Goal: Task Accomplishment & Management: Manage account settings

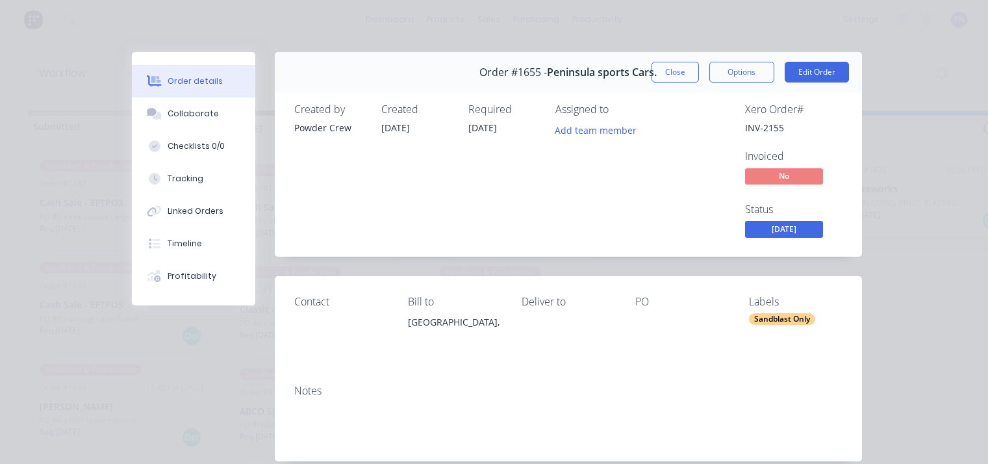
click at [666, 73] on button "Close" at bounding box center [674, 72] width 47 height 21
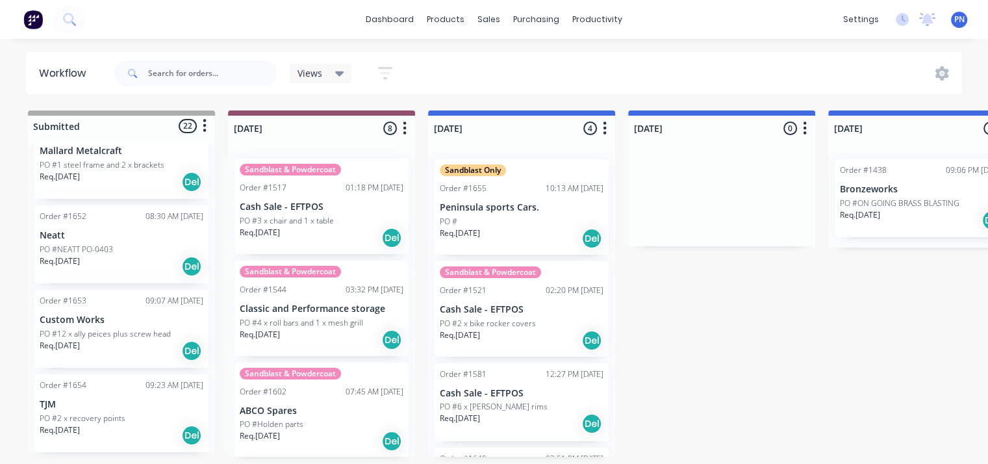
click at [531, 228] on div "Req. 14/10/25 Del" at bounding box center [522, 238] width 164 height 22
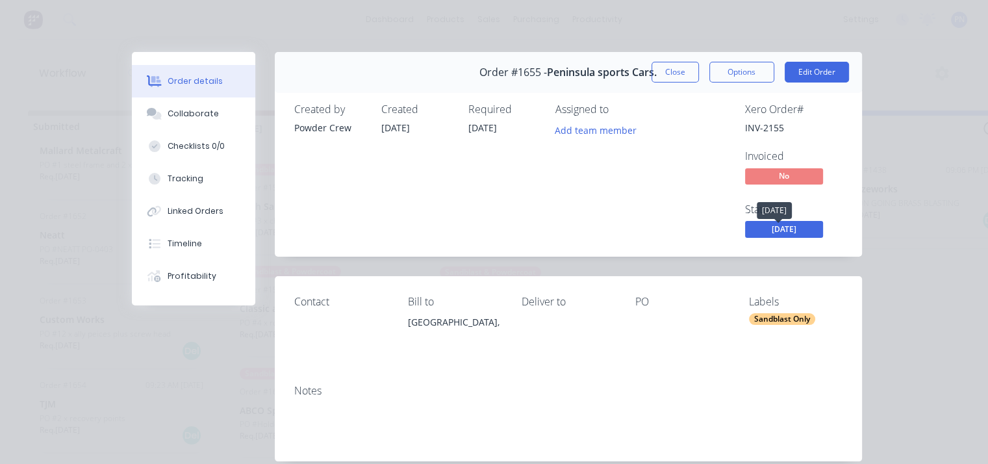
click at [773, 229] on span "[DATE]" at bounding box center [784, 229] width 78 height 16
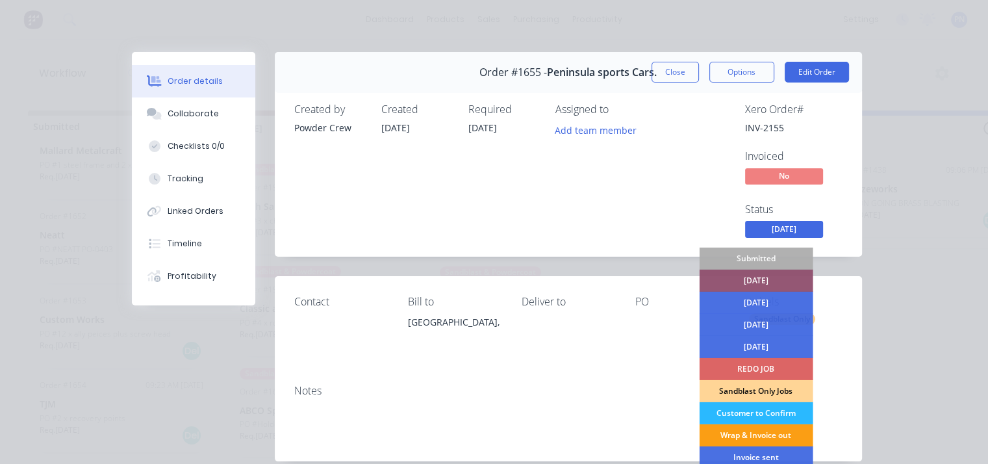
click at [774, 438] on div "Wrap & Invoice out" at bounding box center [756, 435] width 114 height 22
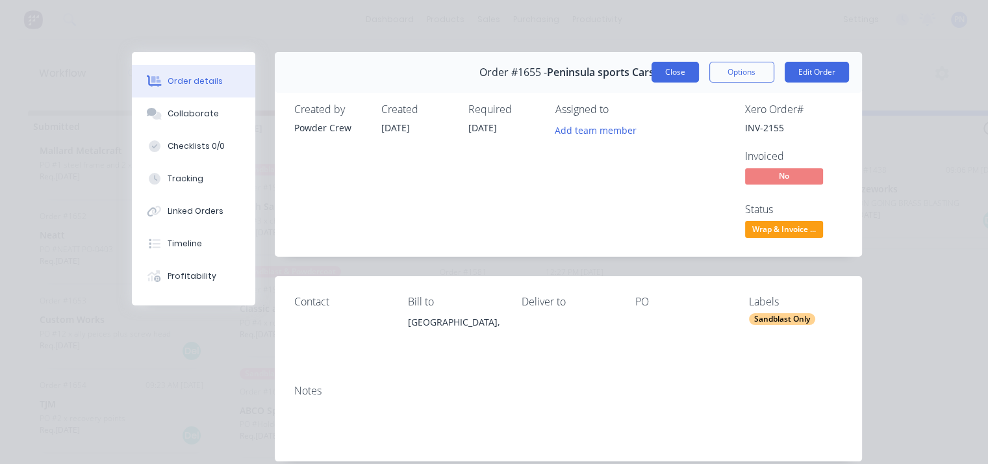
click at [676, 73] on button "Close" at bounding box center [674, 72] width 47 height 21
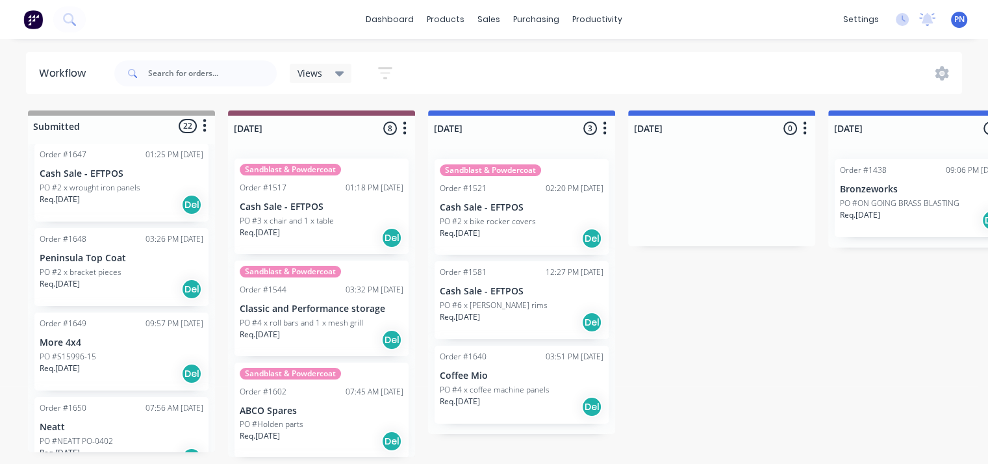
scroll to position [1402, 0]
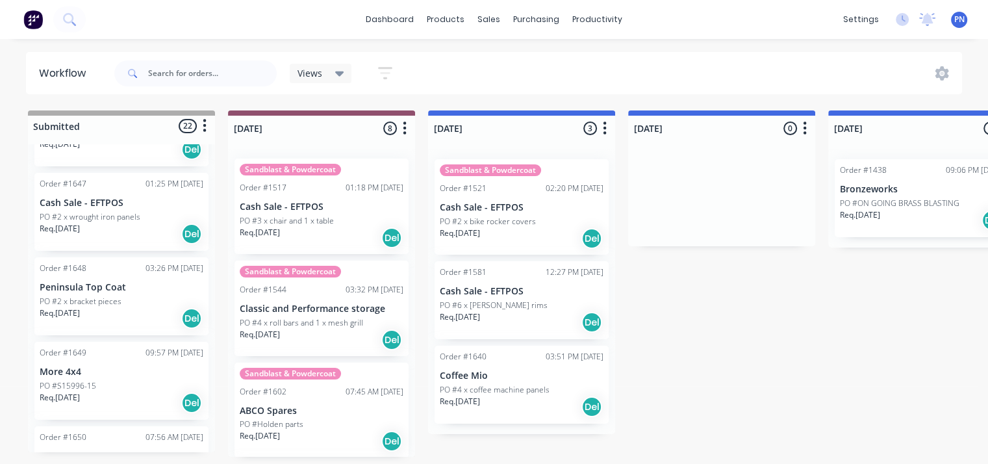
click at [149, 307] on div "Req. 13/10/25 Del" at bounding box center [122, 318] width 164 height 22
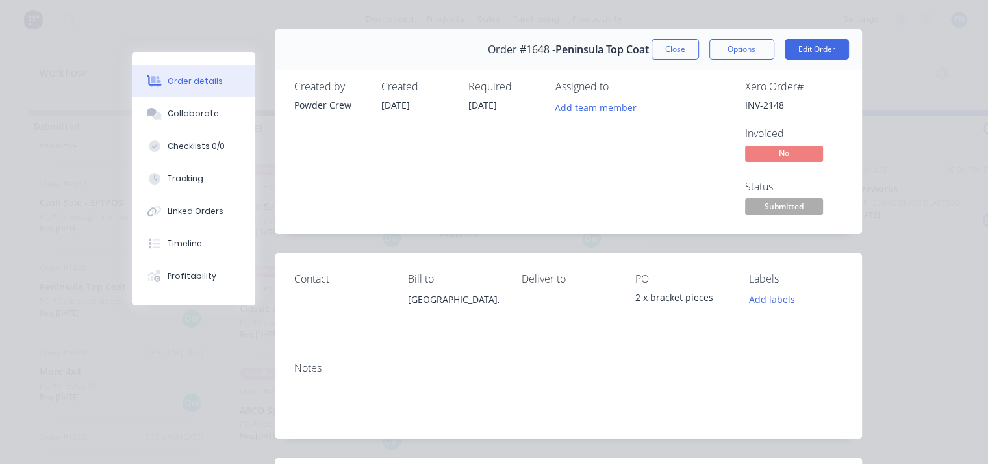
scroll to position [0, 0]
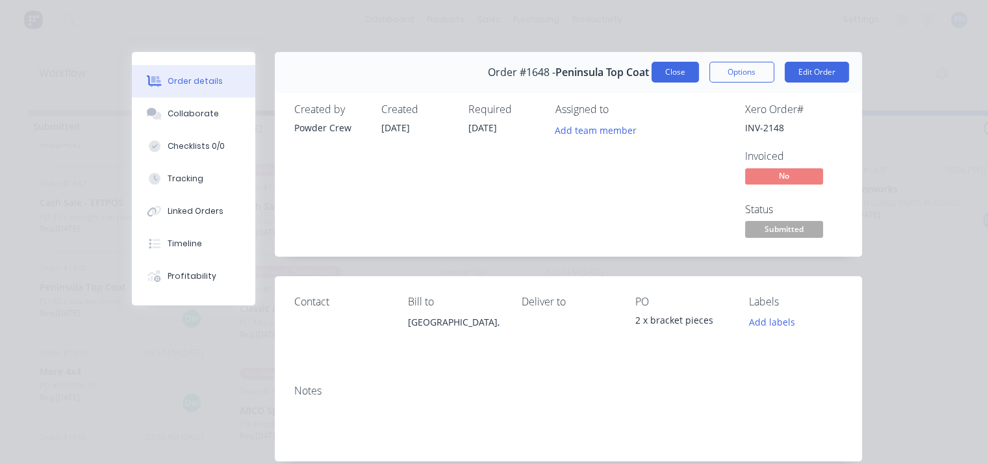
click at [673, 68] on button "Close" at bounding box center [674, 72] width 47 height 21
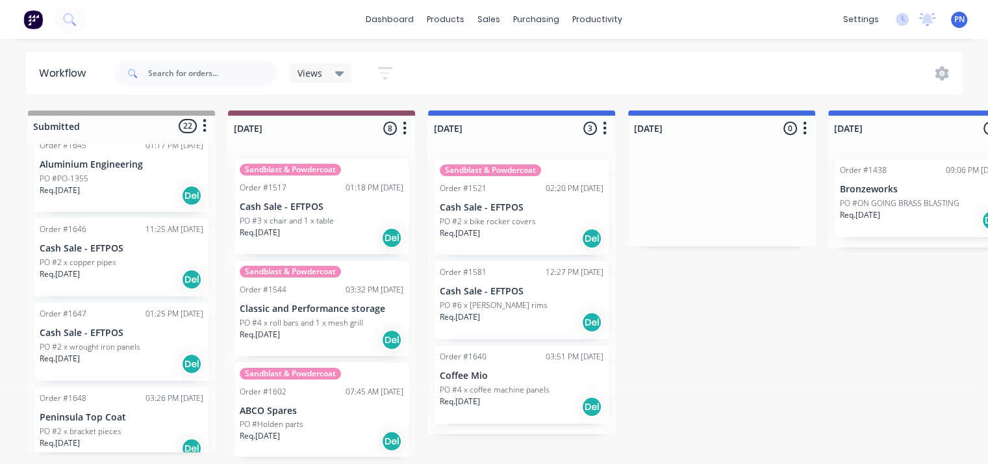
scroll to position [1207, 0]
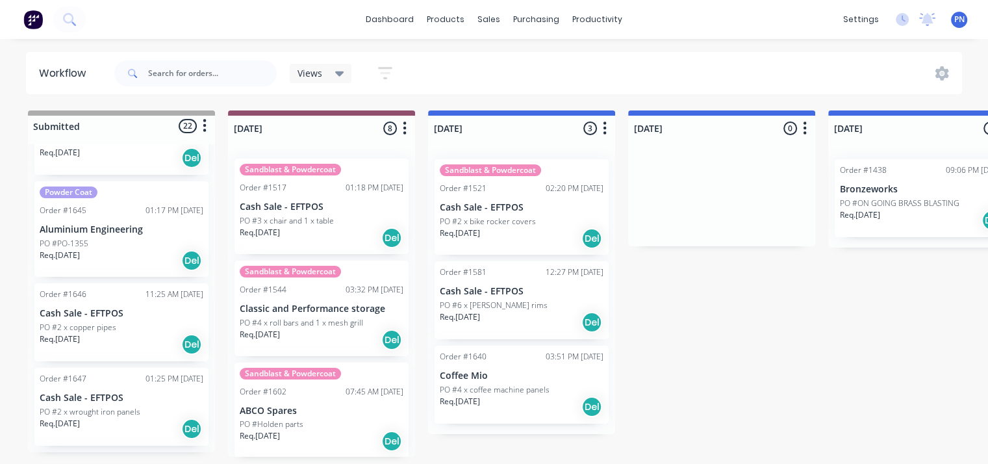
click at [155, 346] on div "Req. 13/10/25 Del" at bounding box center [122, 344] width 164 height 22
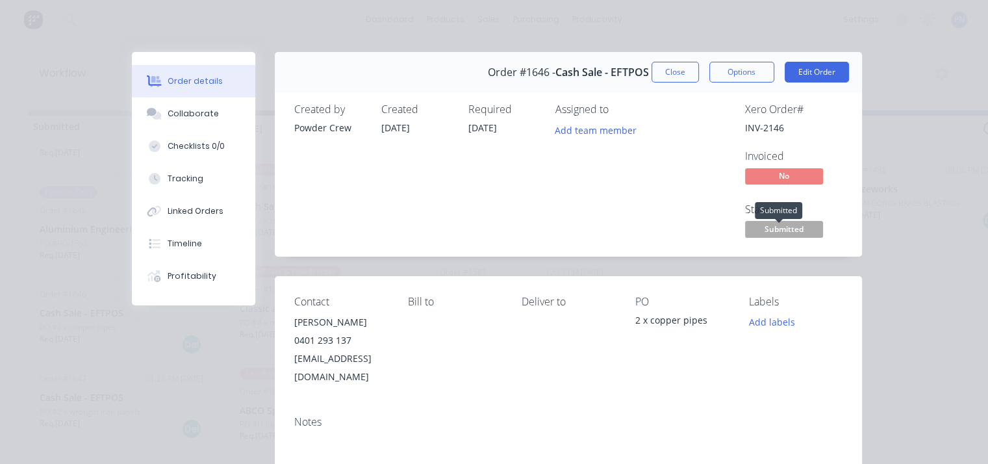
click at [769, 232] on span "Submitted" at bounding box center [784, 229] width 78 height 16
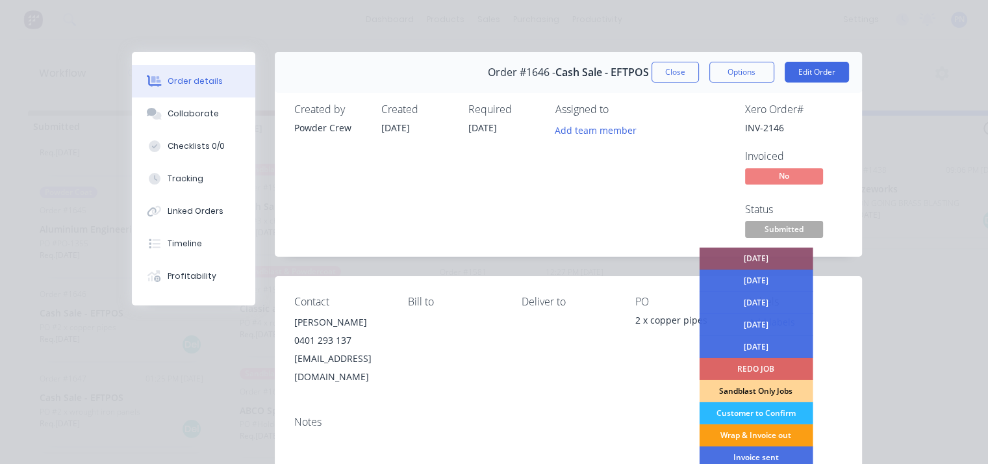
click at [735, 436] on div "Wrap & Invoice out" at bounding box center [756, 435] width 114 height 22
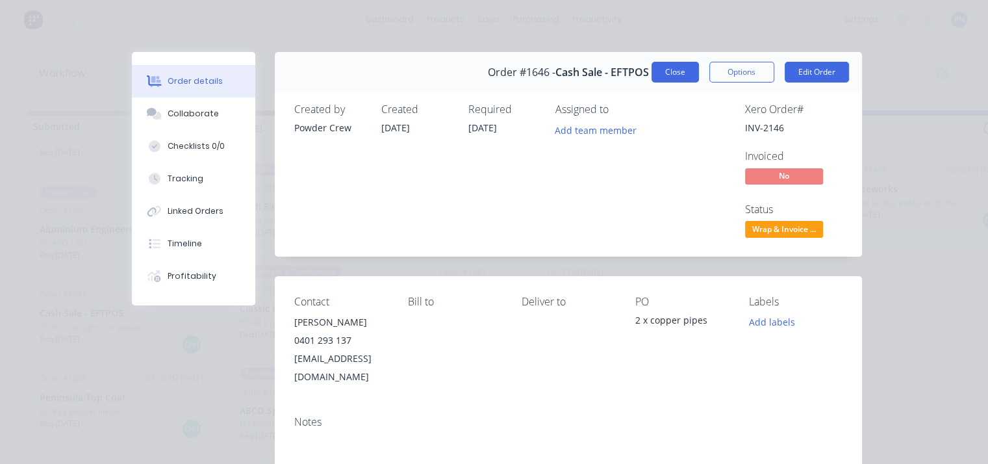
click at [679, 70] on button "Close" at bounding box center [674, 72] width 47 height 21
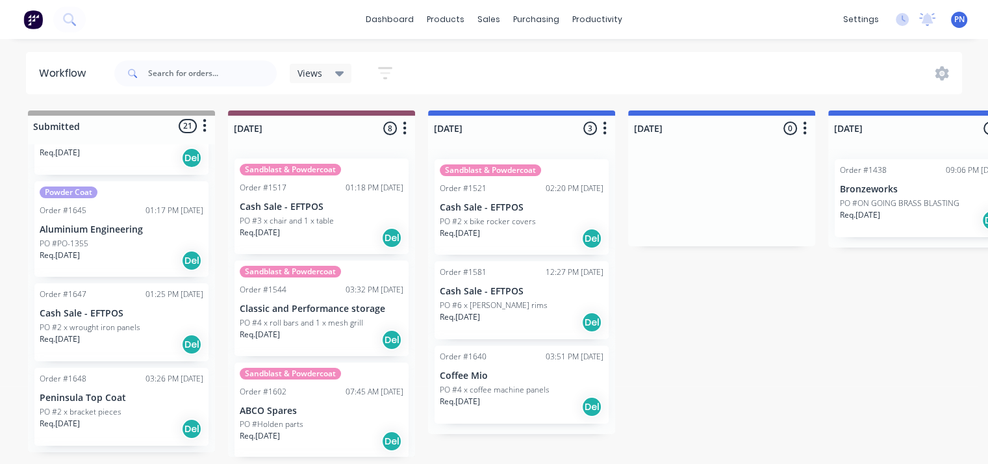
scroll to position [1142, 0]
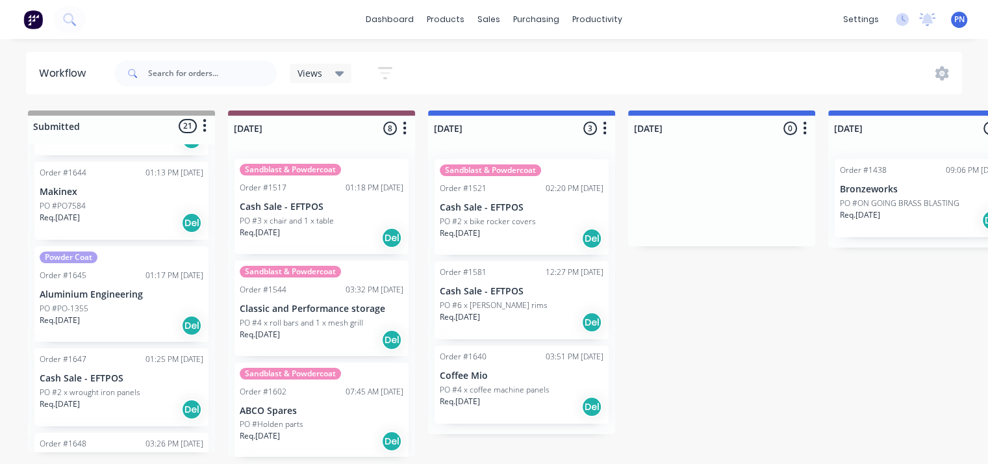
click at [150, 323] on div "Req. 10/10/25 Del" at bounding box center [122, 325] width 164 height 22
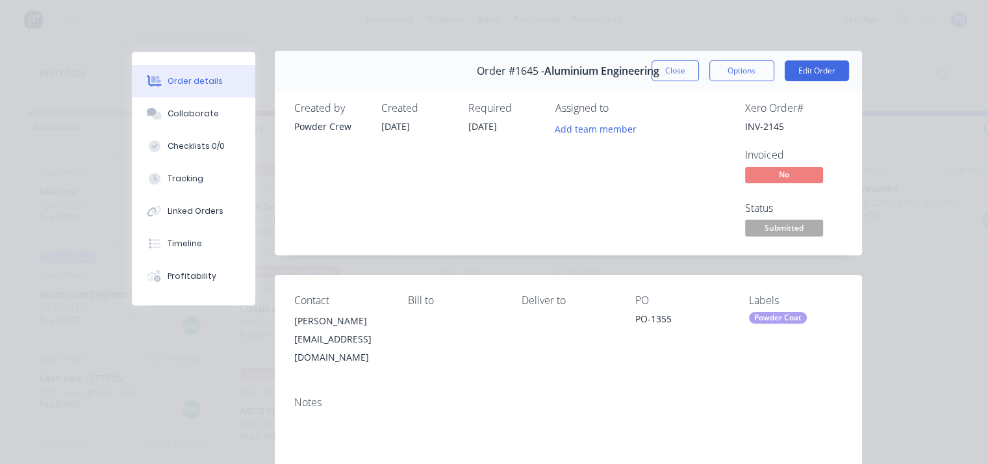
scroll to position [0, 0]
click at [673, 79] on button "Close" at bounding box center [674, 72] width 47 height 21
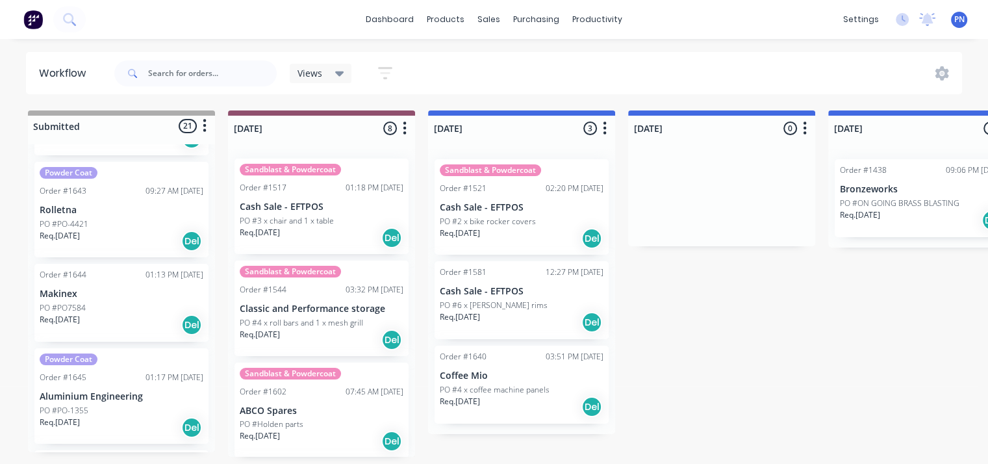
scroll to position [1013, 0]
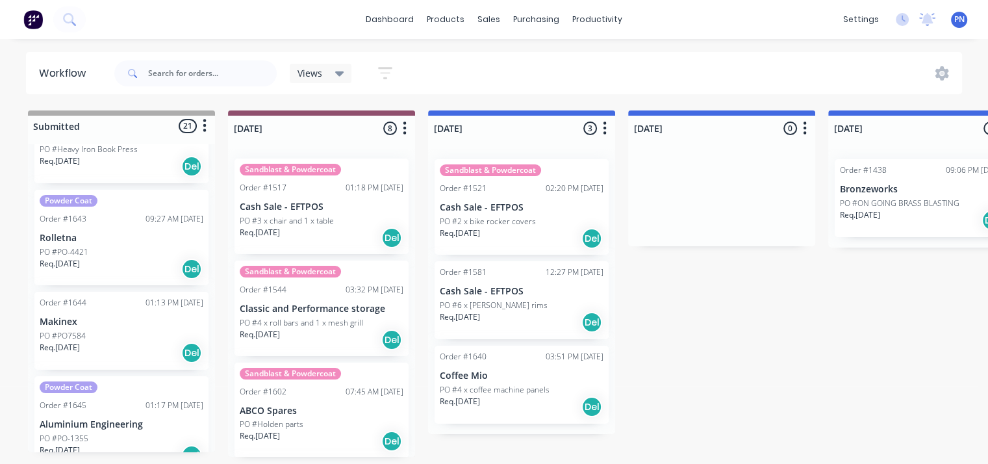
click at [160, 330] on div "PO #PO7584" at bounding box center [122, 336] width 164 height 12
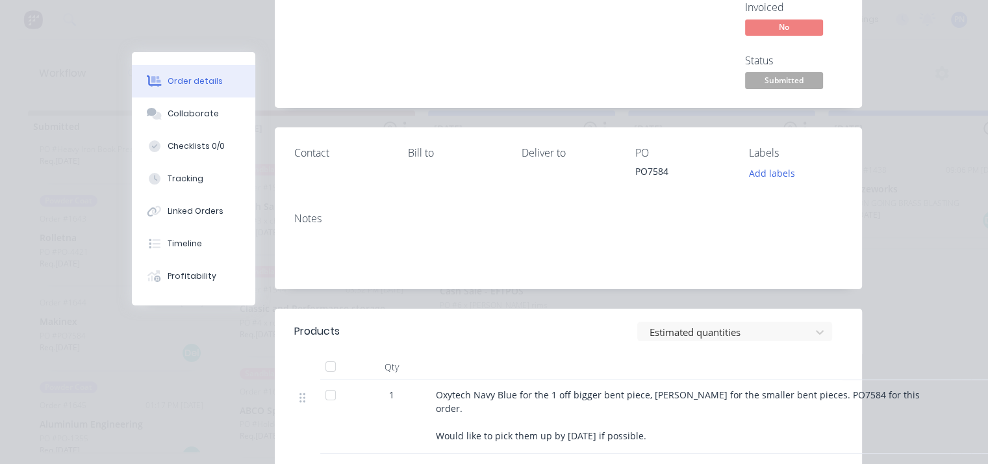
scroll to position [0, 0]
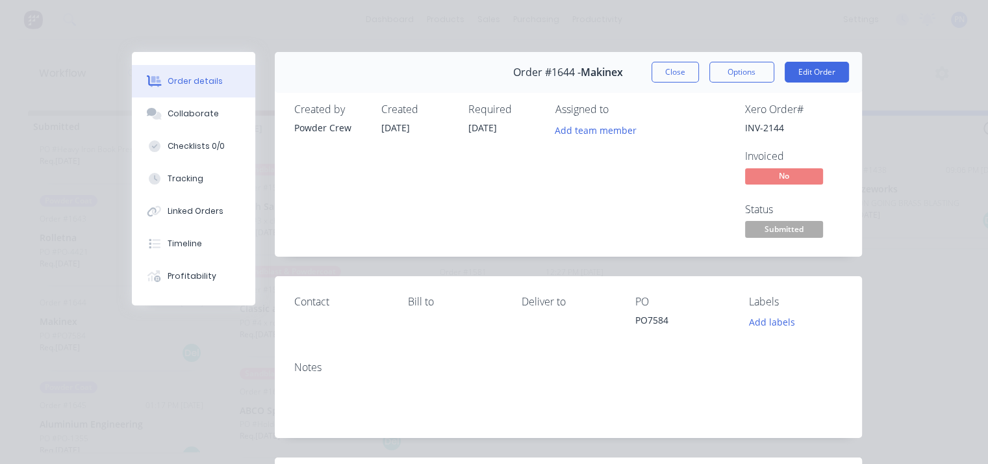
click at [785, 227] on span "Submitted" at bounding box center [784, 229] width 78 height 16
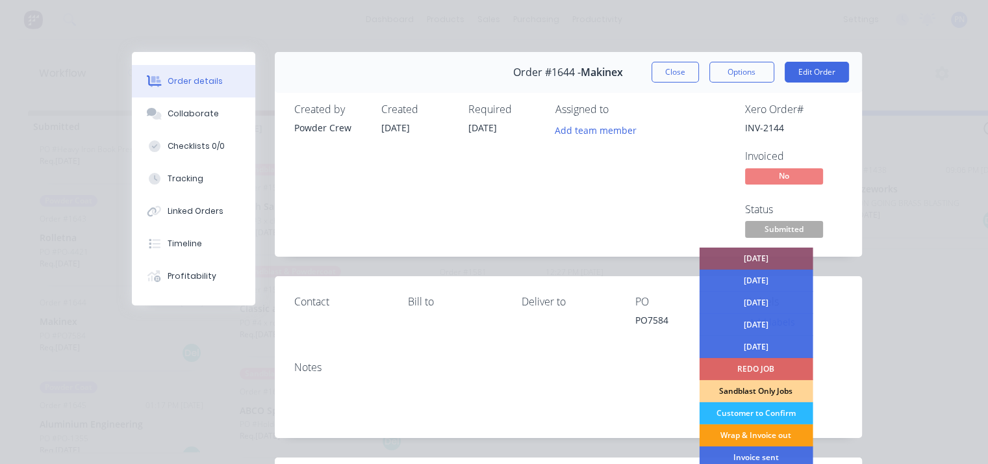
click at [761, 429] on div "Wrap & Invoice out" at bounding box center [756, 435] width 114 height 22
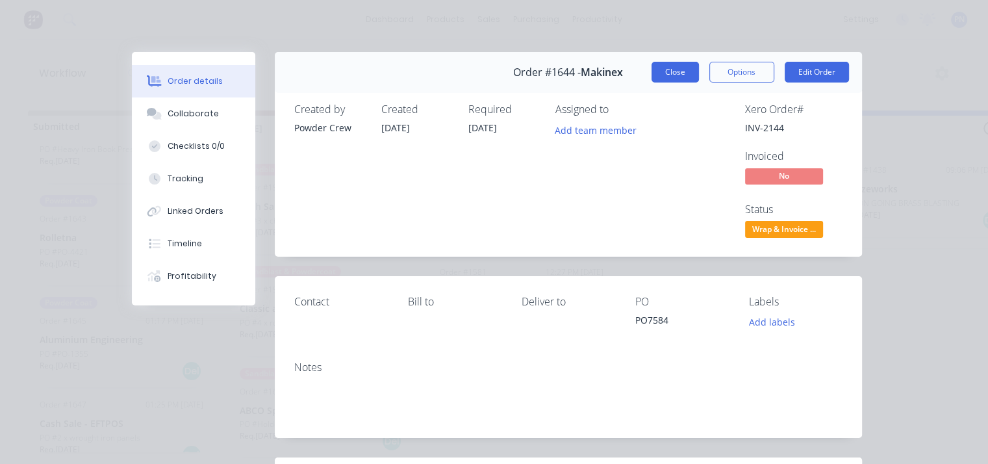
click at [673, 73] on button "Close" at bounding box center [674, 72] width 47 height 21
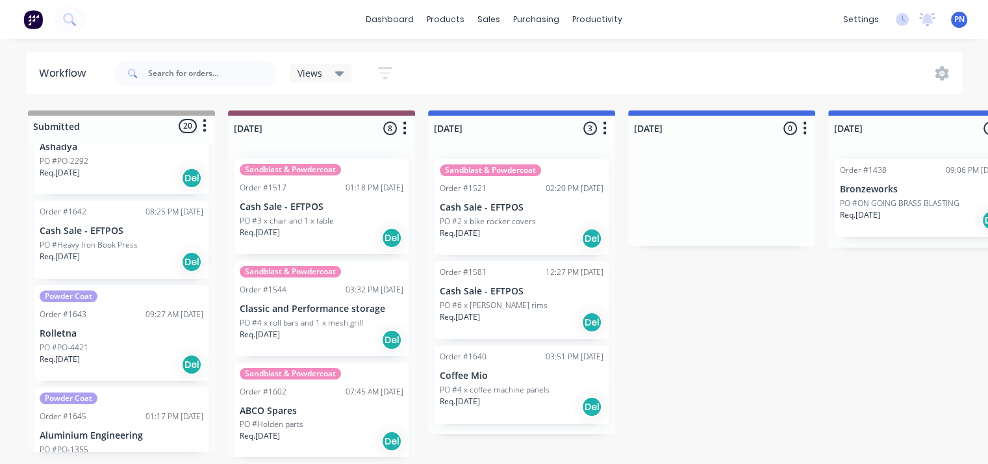
scroll to position [909, 0]
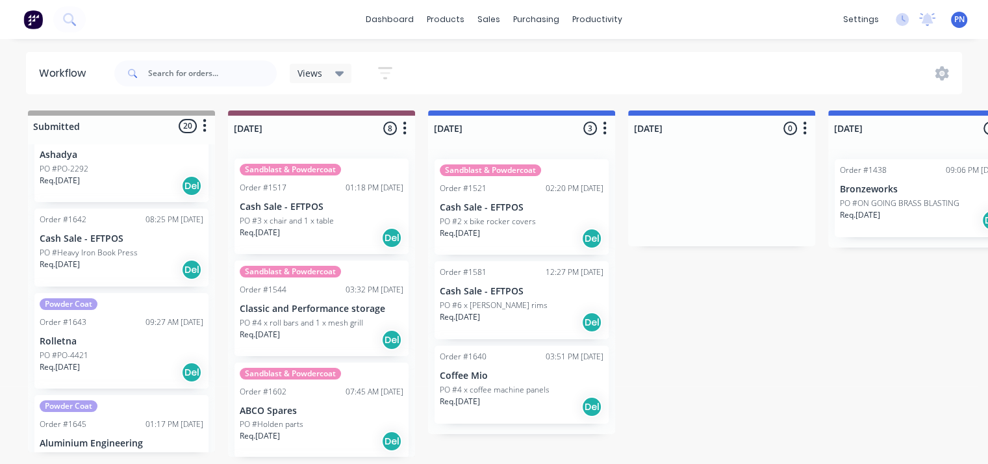
click at [143, 346] on div "Powder Coat Order #1643 09:27 AM 10/10/25 Rolletna PO #PO-4421 Req. 10/10/25 Del" at bounding box center [121, 340] width 174 height 95
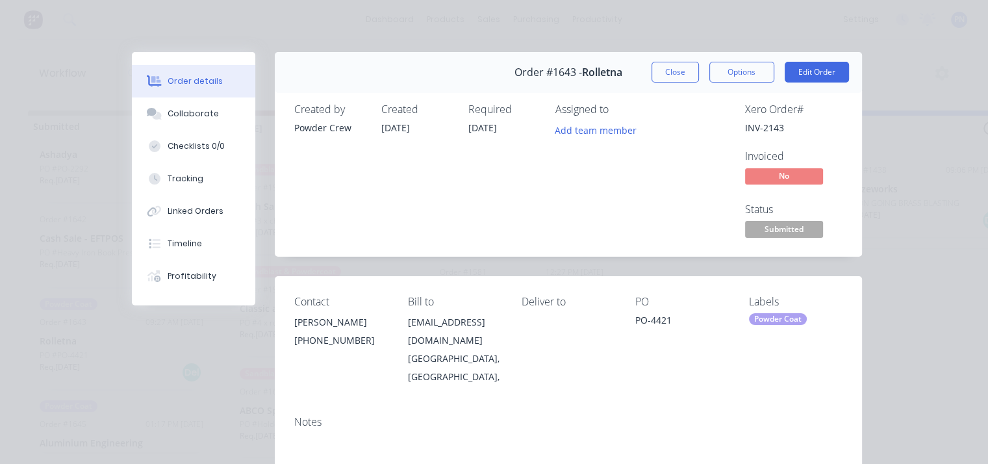
scroll to position [0, 0]
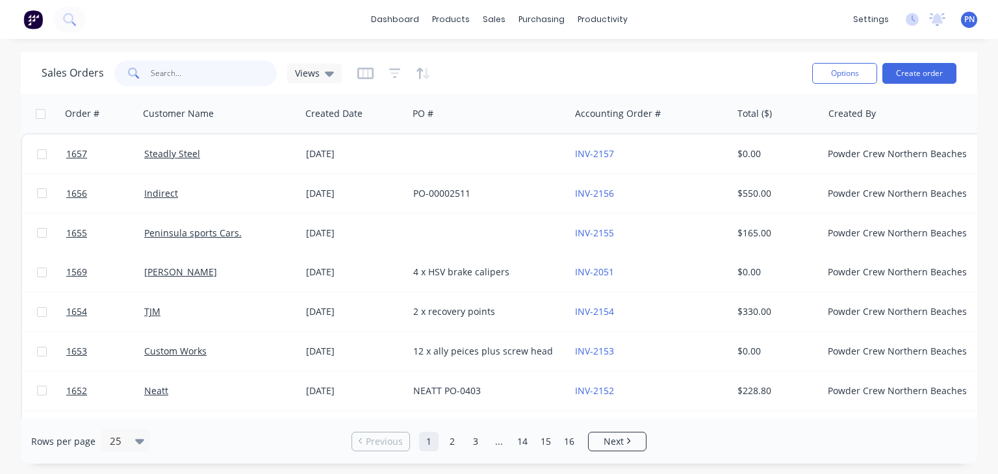
click at [241, 75] on input "text" at bounding box center [214, 73] width 127 height 26
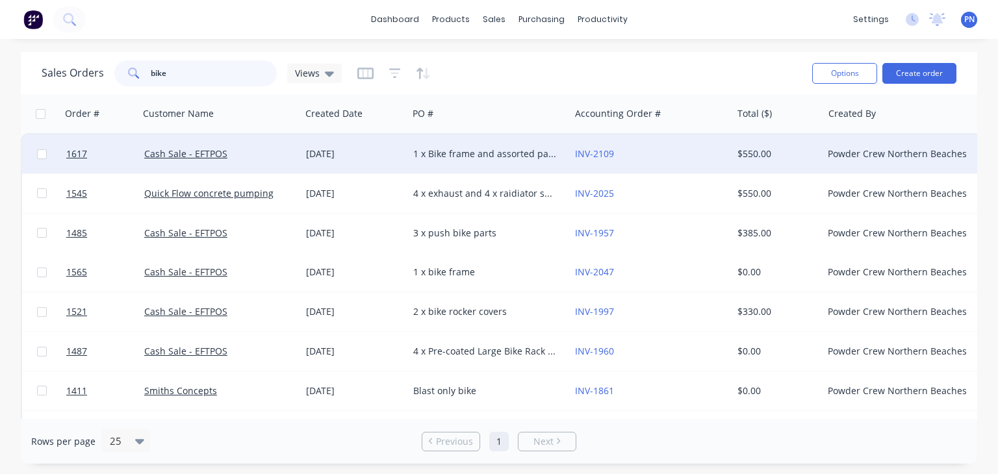
type input "bike"
click at [384, 151] on div "[DATE]" at bounding box center [354, 153] width 97 height 13
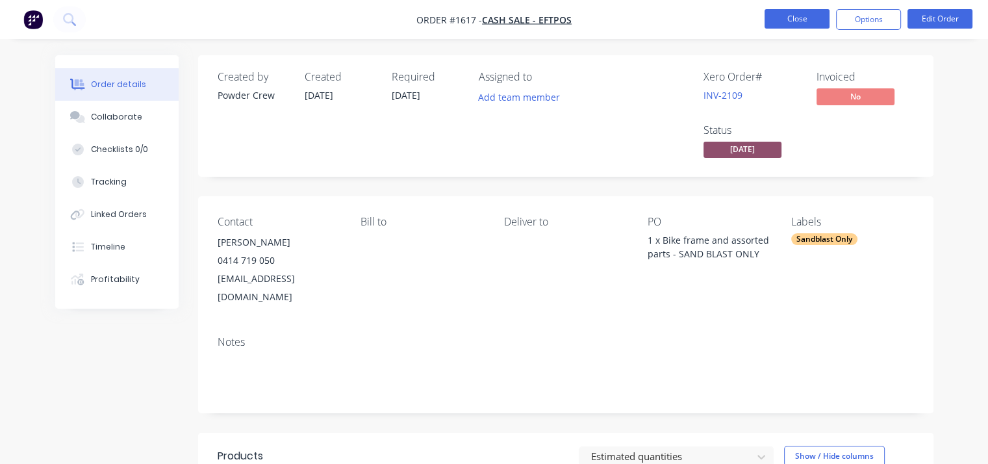
click at [783, 14] on button "Close" at bounding box center [796, 18] width 65 height 19
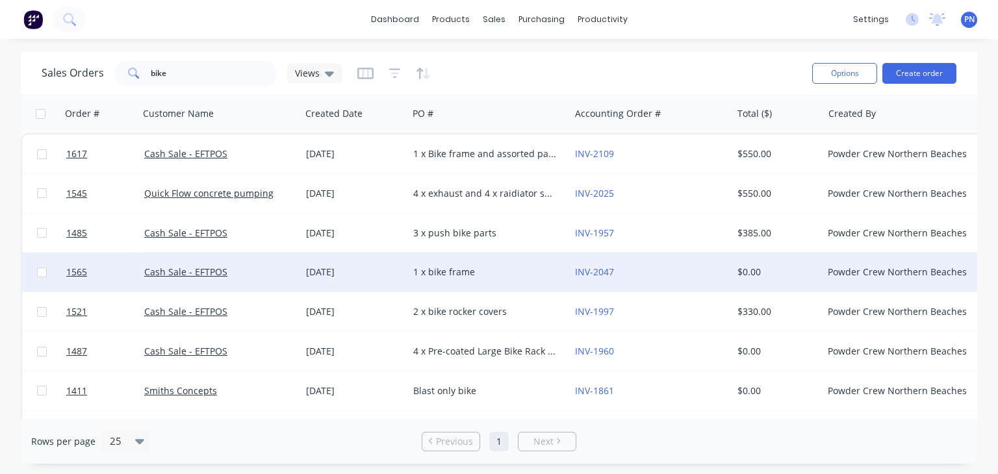
click at [395, 266] on div "[DATE]" at bounding box center [354, 272] width 97 height 13
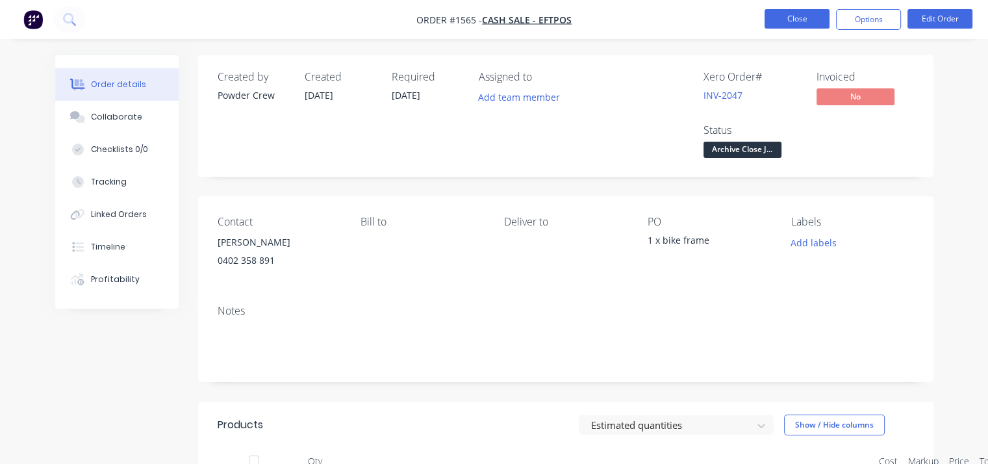
click at [780, 23] on button "Close" at bounding box center [796, 18] width 65 height 19
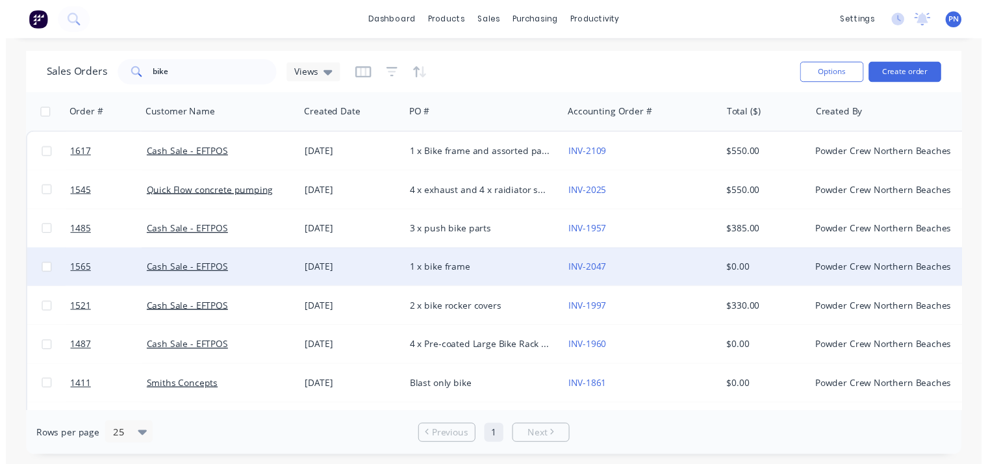
scroll to position [36, 0]
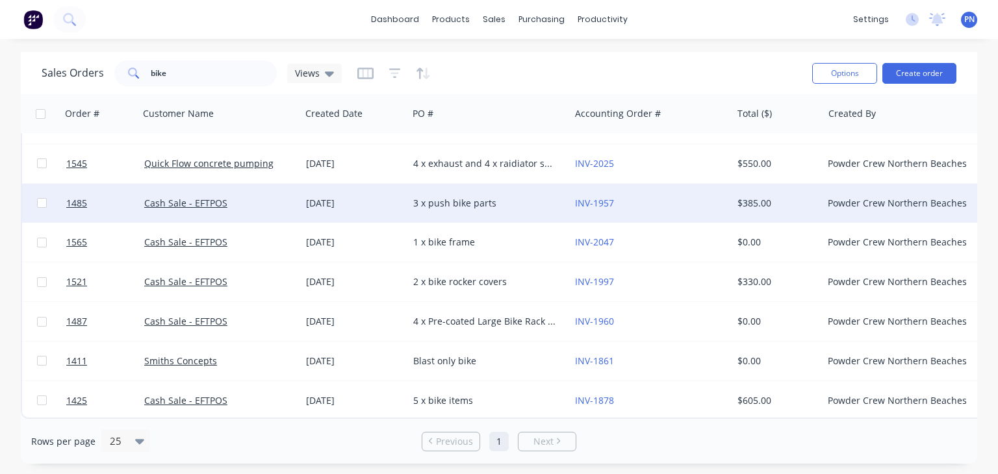
click at [383, 197] on div "[DATE]" at bounding box center [354, 203] width 97 height 13
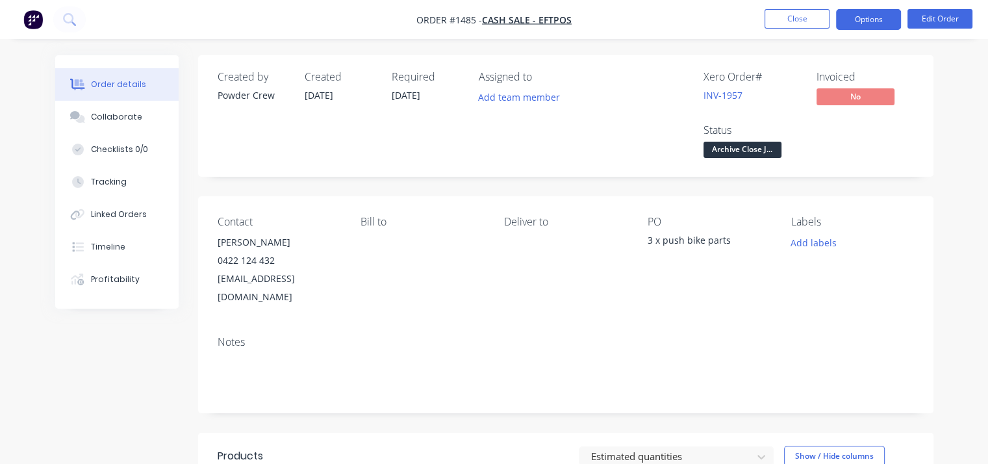
click at [877, 14] on button "Options" at bounding box center [868, 19] width 65 height 21
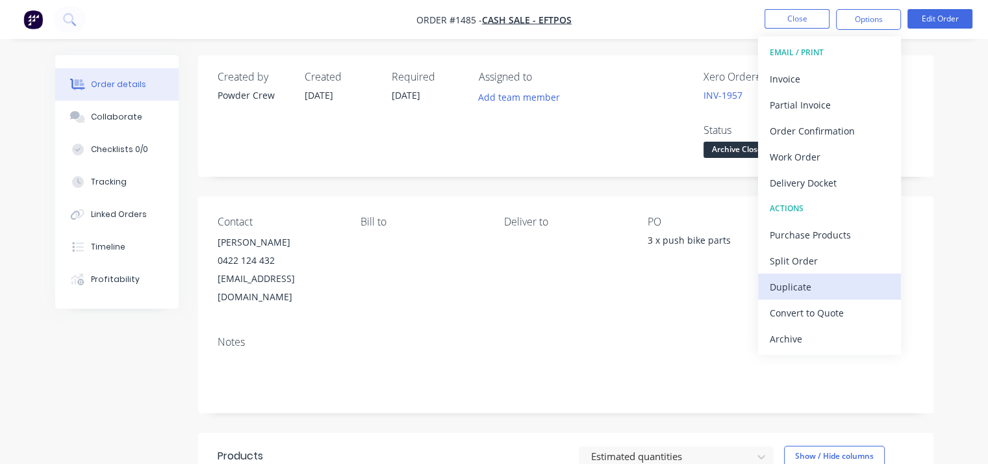
click at [824, 280] on div "Duplicate" at bounding box center [830, 286] width 120 height 19
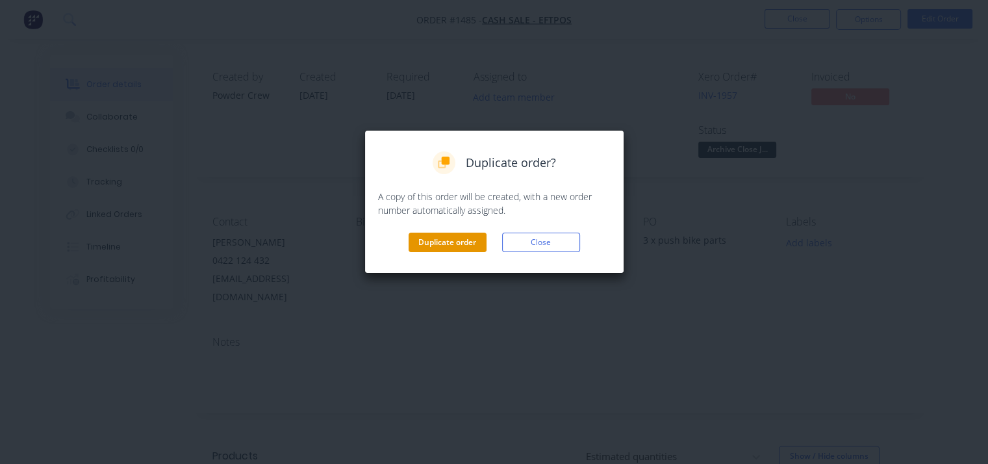
click at [470, 236] on button "Duplicate order" at bounding box center [448, 242] width 78 height 19
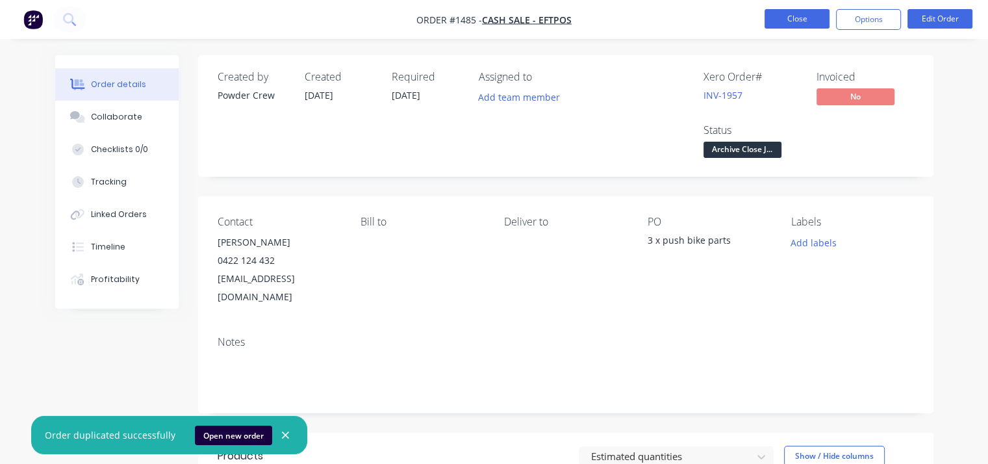
click at [787, 16] on button "Close" at bounding box center [796, 18] width 65 height 19
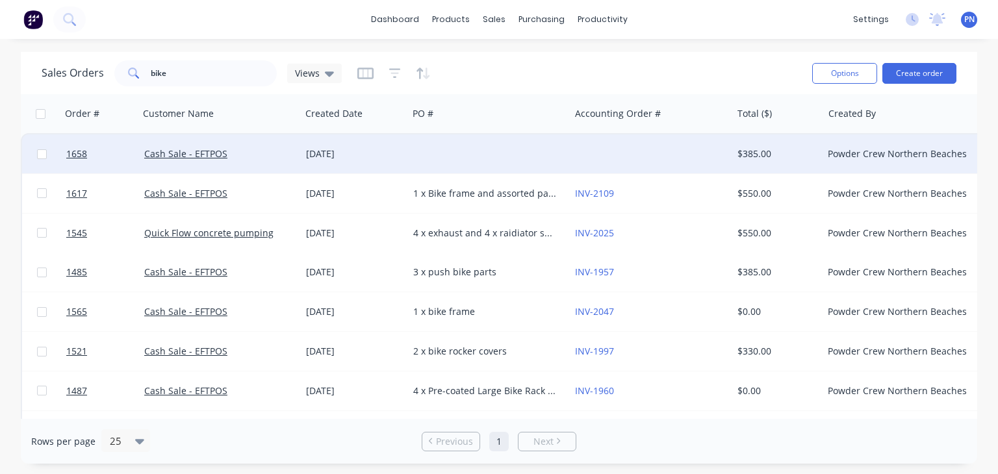
click at [478, 160] on div at bounding box center [489, 153] width 162 height 39
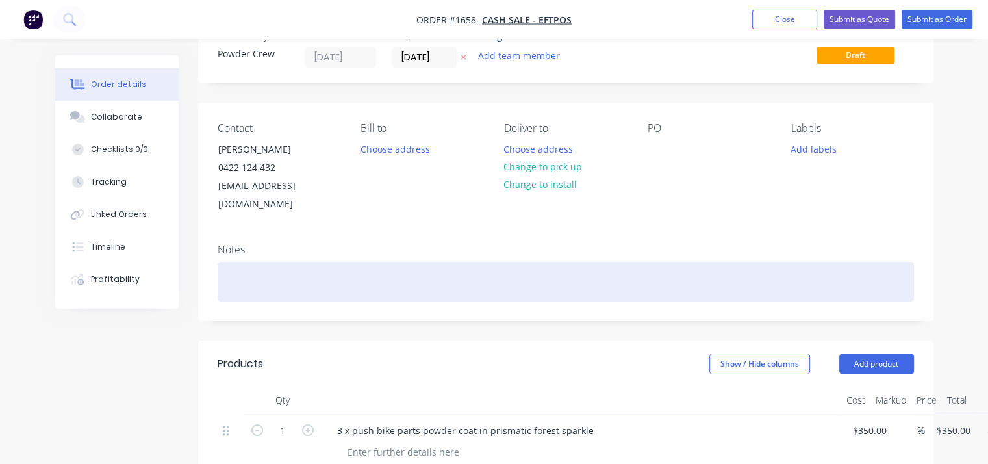
scroll to position [65, 0]
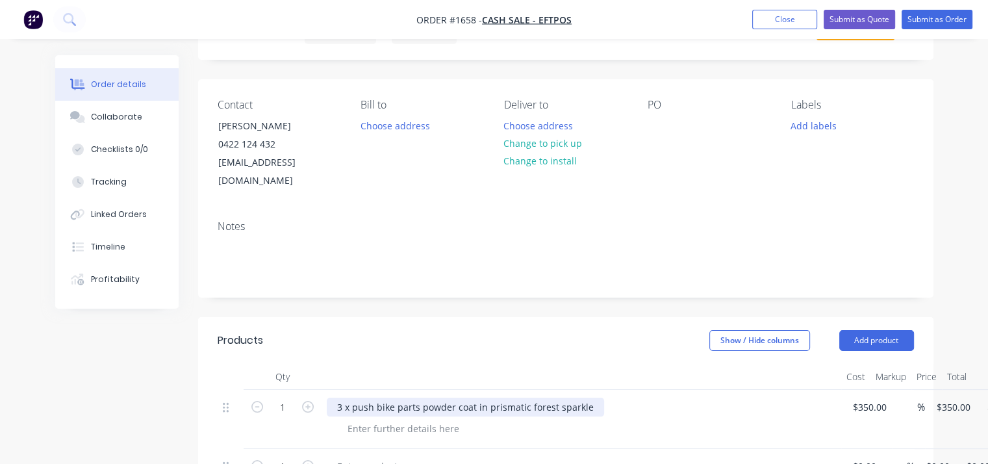
click at [342, 397] on div "3 x push bike parts powder coat in prismatic forest sparkle" at bounding box center [465, 406] width 277 height 19
click at [456, 397] on div "2 x push bike parts powder coat in prismatic forest sparkle" at bounding box center [465, 406] width 277 height 19
drag, startPoint x: 415, startPoint y: 388, endPoint x: 316, endPoint y: 390, distance: 98.7
click at [316, 390] on div "1 2 x push bike parts powder coat in prismatic forest sparkle $350.00 $350.00 %…" at bounding box center [566, 419] width 696 height 59
copy div "2 x push bike parts"
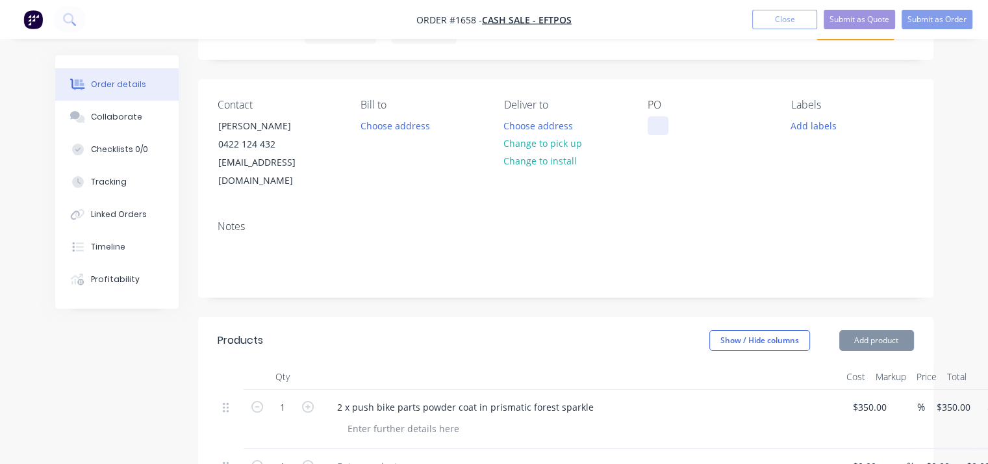
click at [659, 125] on div at bounding box center [658, 125] width 21 height 19
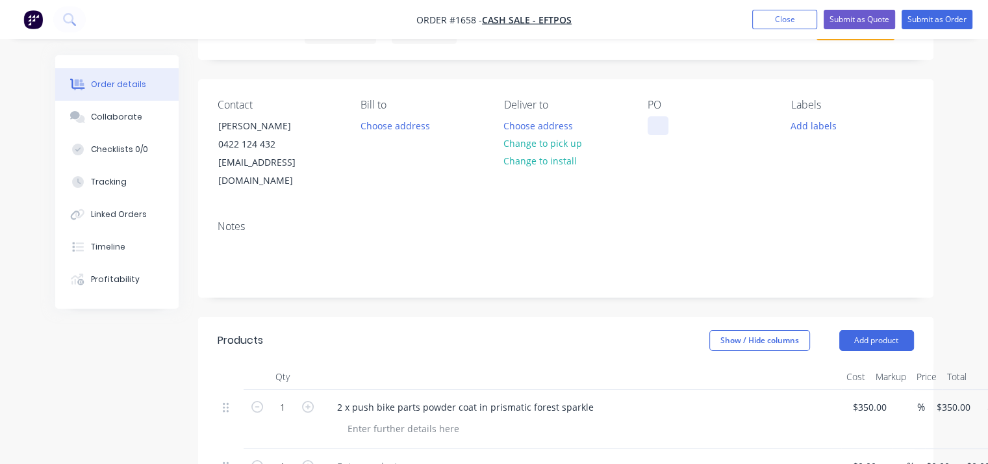
paste div
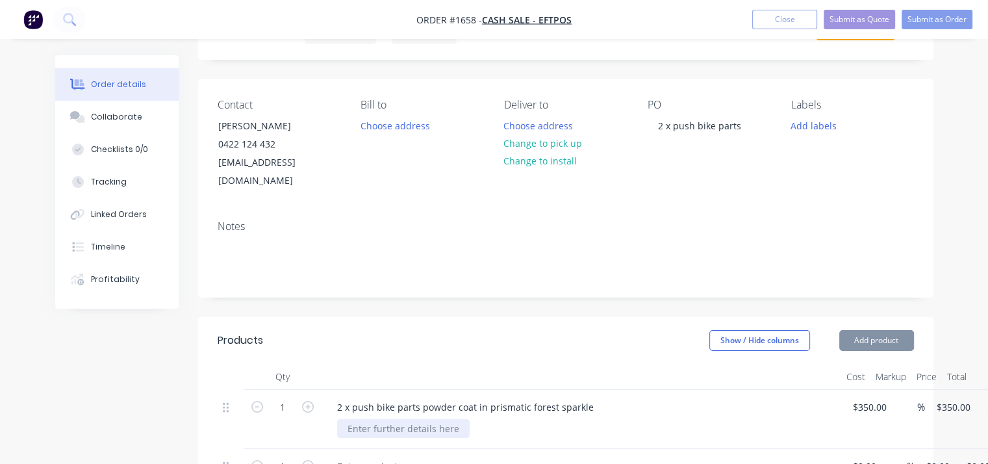
click at [421, 419] on div at bounding box center [403, 428] width 132 height 19
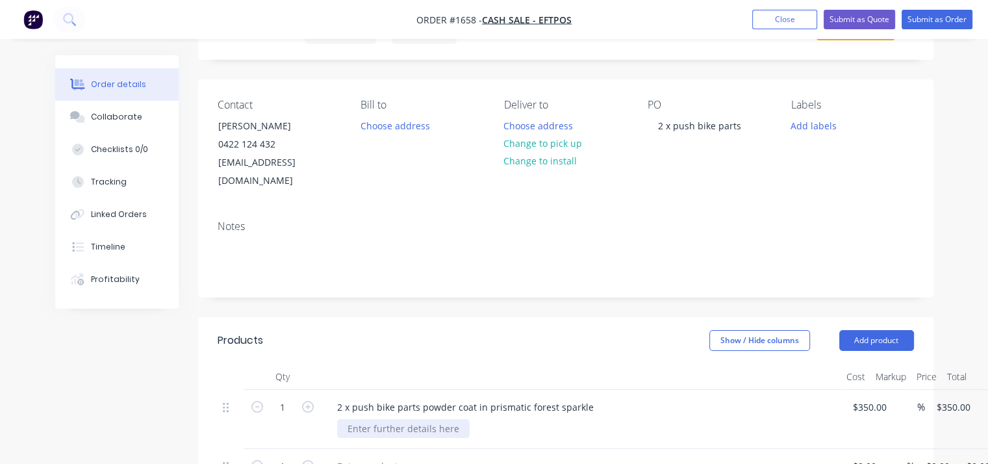
click at [422, 419] on div at bounding box center [403, 428] width 132 height 19
click at [926, 18] on button "Submit as Order" at bounding box center [936, 19] width 71 height 19
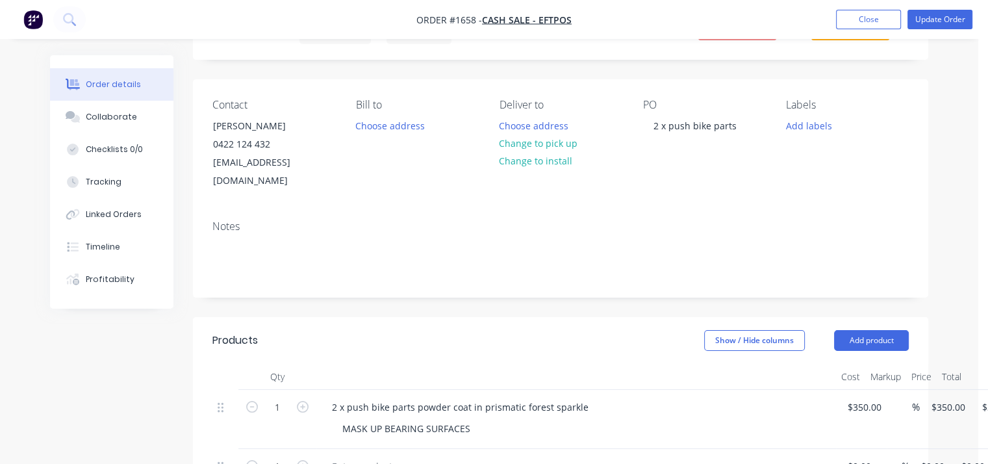
scroll to position [0, 0]
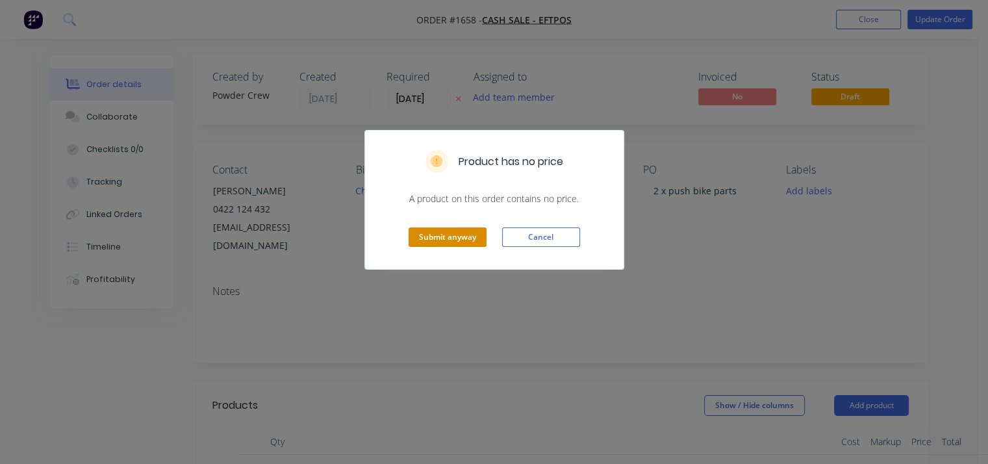
click at [456, 236] on button "Submit anyway" at bounding box center [448, 236] width 78 height 19
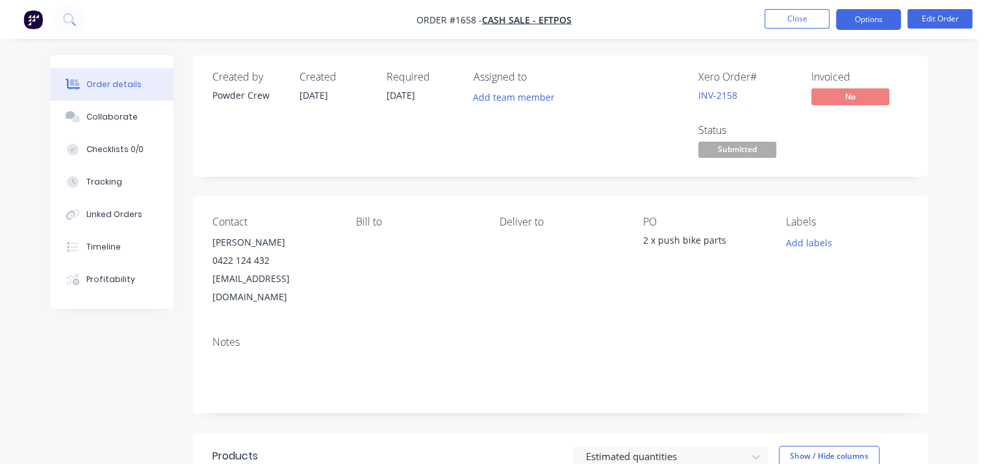
click at [876, 19] on button "Options" at bounding box center [868, 19] width 65 height 21
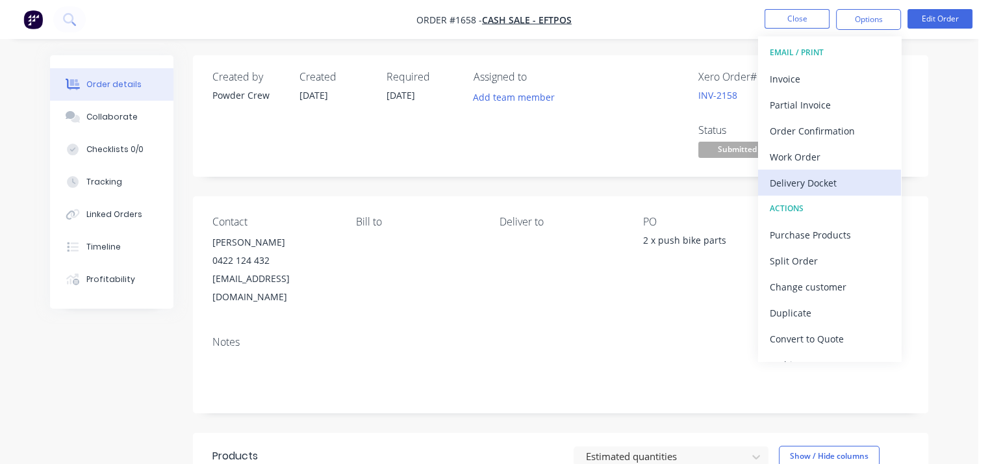
click at [827, 179] on div "Delivery Docket" at bounding box center [830, 182] width 120 height 19
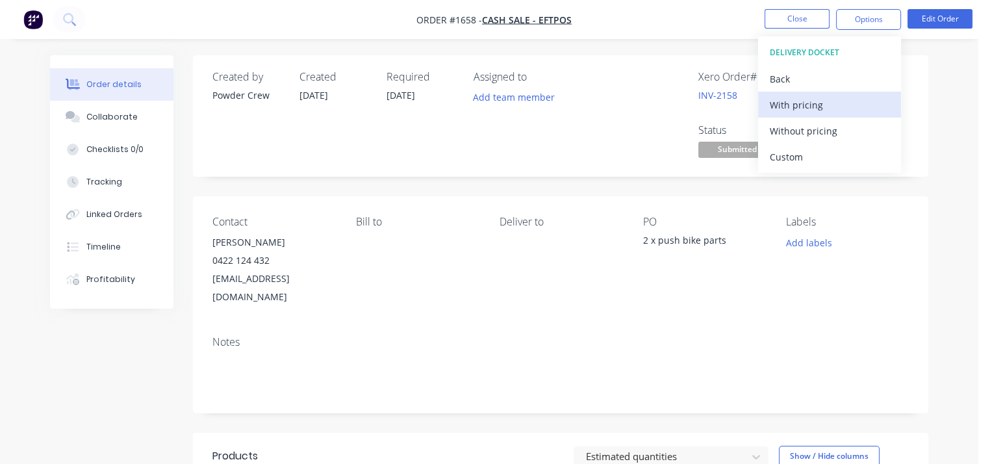
click at [812, 104] on div "With pricing" at bounding box center [830, 104] width 120 height 19
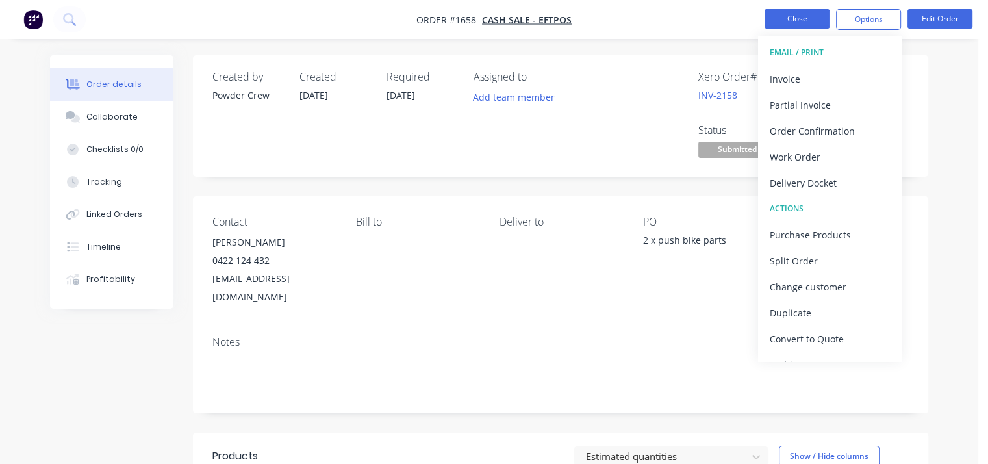
click at [788, 19] on button "Close" at bounding box center [796, 18] width 65 height 19
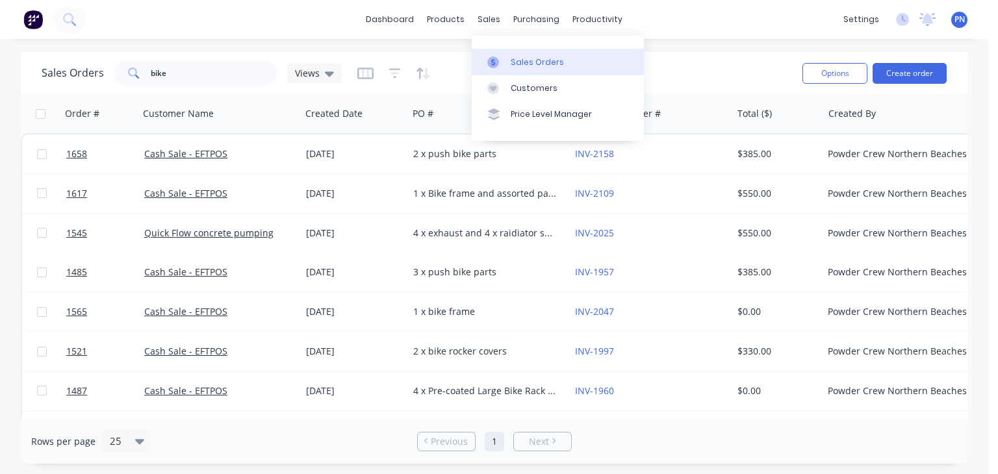
click at [535, 69] on link "Sales Orders" at bounding box center [558, 62] width 172 height 26
drag, startPoint x: 212, startPoint y: 76, endPoint x: 94, endPoint y: 69, distance: 119.0
click at [94, 69] on div "Sales Orders bike Views" at bounding box center [192, 73] width 300 height 26
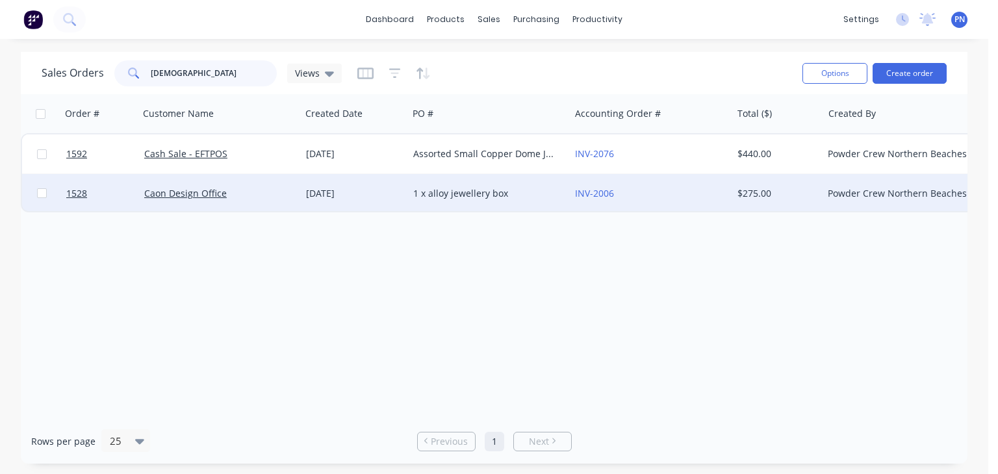
type input "[DEMOGRAPHIC_DATA]"
click at [255, 190] on div "Caon Design Office" at bounding box center [216, 193] width 144 height 13
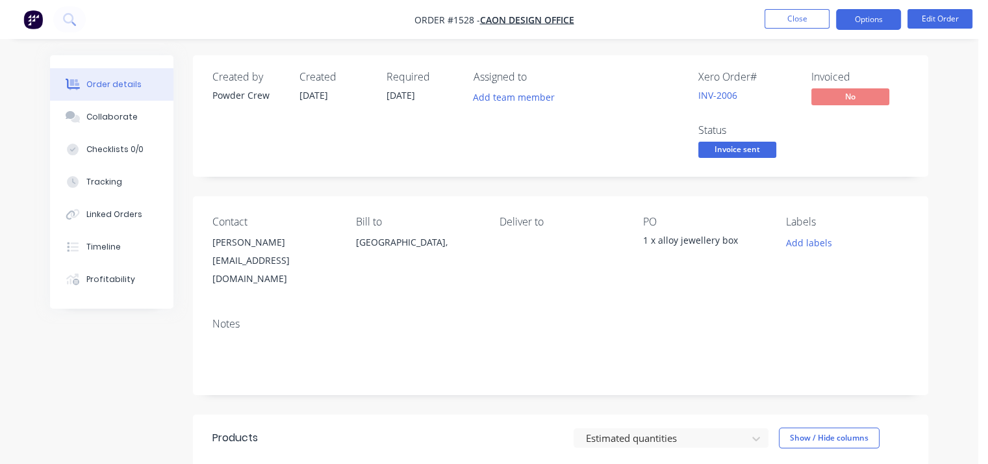
click at [868, 16] on button "Options" at bounding box center [868, 19] width 65 height 21
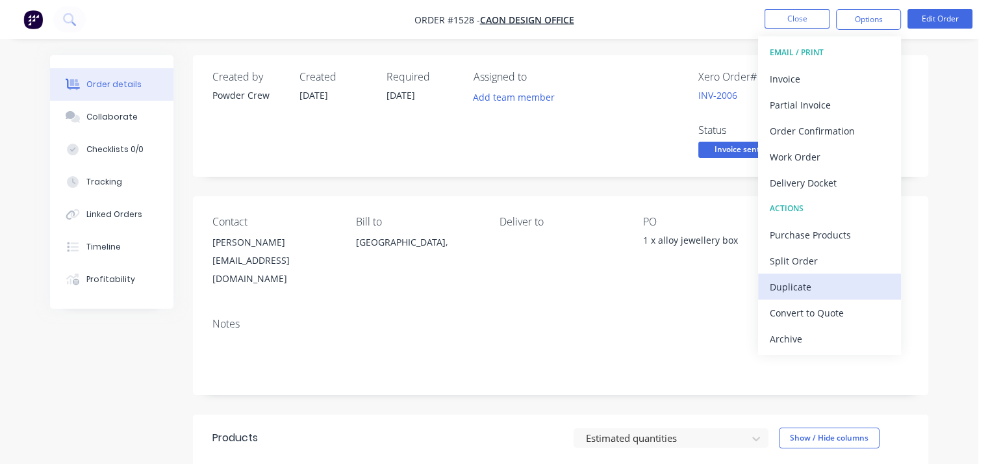
click at [803, 286] on div "Duplicate" at bounding box center [830, 286] width 120 height 19
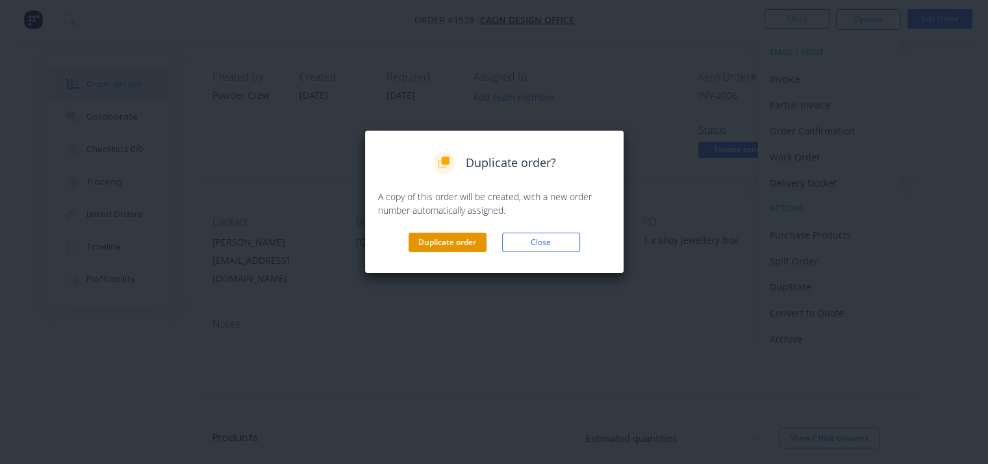
click at [458, 240] on button "Duplicate order" at bounding box center [448, 242] width 78 height 19
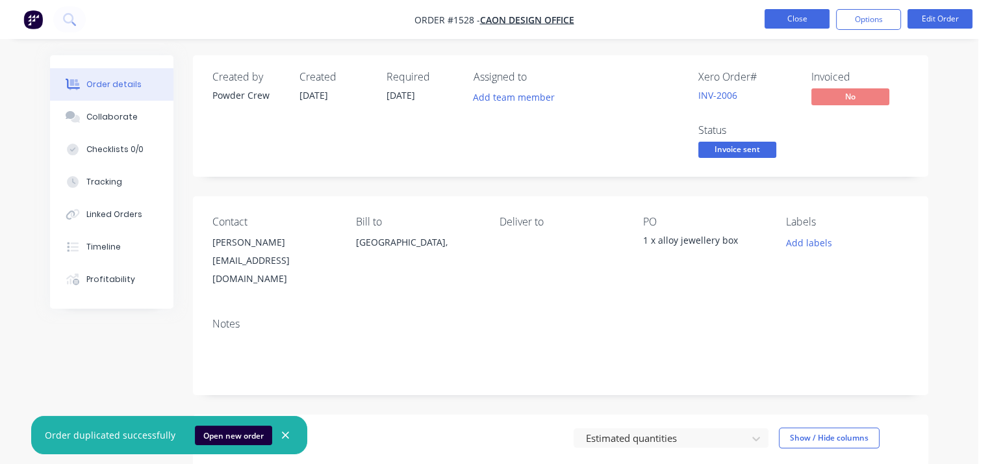
click at [800, 23] on button "Close" at bounding box center [796, 18] width 65 height 19
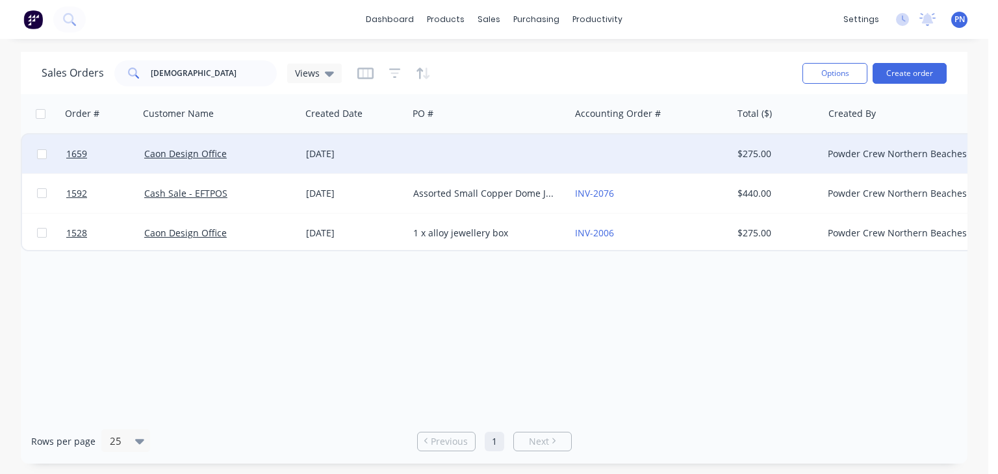
click at [402, 153] on div "[DATE]" at bounding box center [354, 153] width 97 height 13
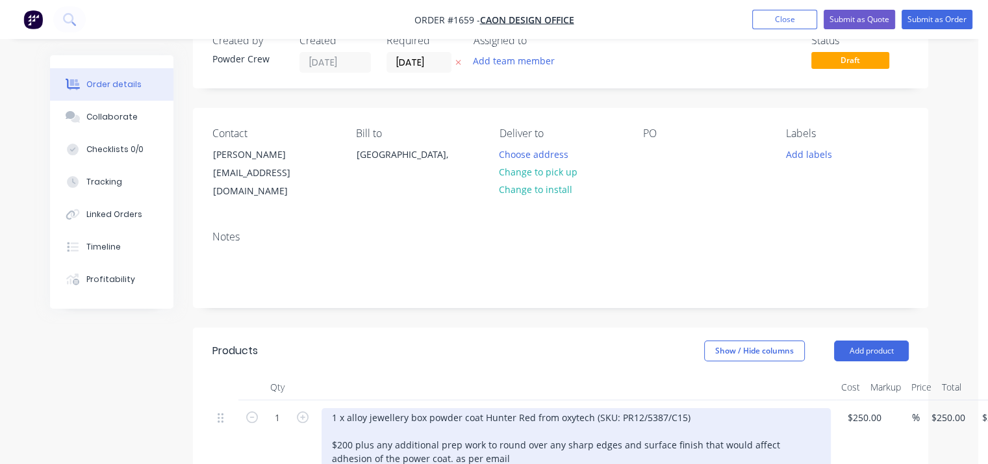
scroll to position [65, 0]
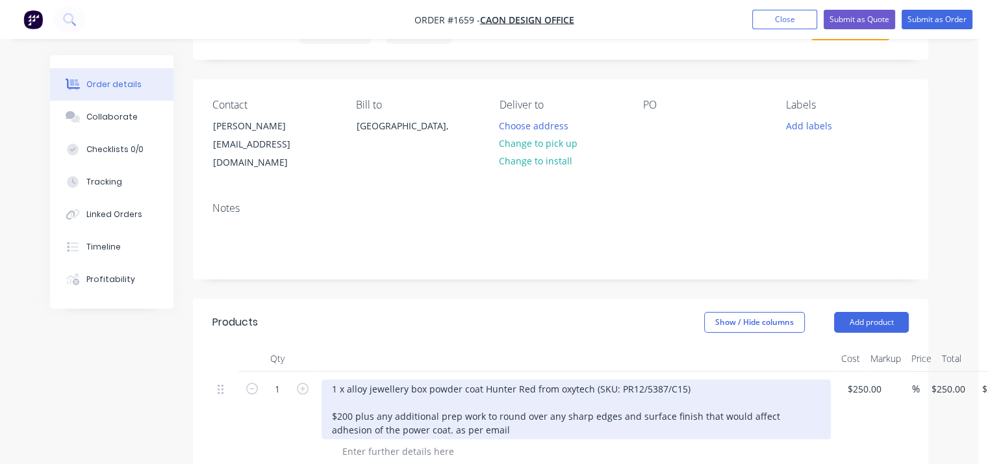
click at [424, 379] on div "1 x alloy jewellery box powder coat Hunter Red from oxytech (SKU: PR12/5387/C15…" at bounding box center [575, 409] width 509 height 60
drag, startPoint x: 424, startPoint y: 379, endPoint x: 319, endPoint y: 379, distance: 105.2
click at [319, 379] on div "1 x alloy jewellery box powder coat Hunter Red from oxytech (SKU: PR12/5387/C15…" at bounding box center [576, 422] width 520 height 100
copy div "1 x alloy jewellery box"
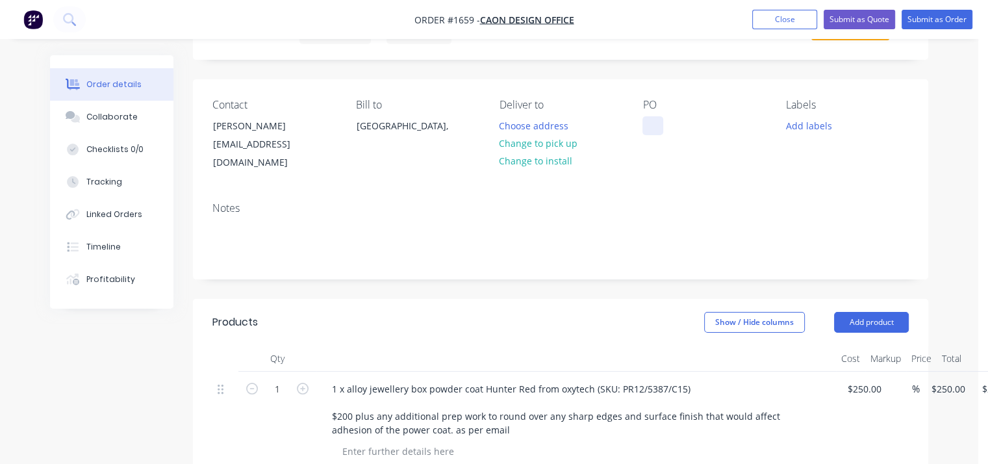
click at [657, 125] on div at bounding box center [652, 125] width 21 height 19
paste div
click at [658, 125] on div "1 x alloy jewellery box" at bounding box center [700, 125] width 116 height 19
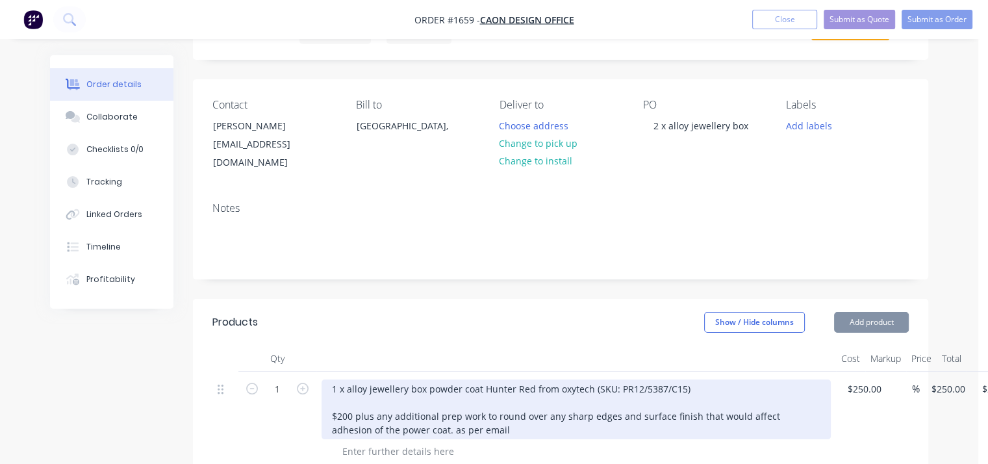
click at [334, 379] on div "1 x alloy jewellery box powder coat Hunter Red from oxytech (SKU: PR12/5387/C15…" at bounding box center [575, 409] width 509 height 60
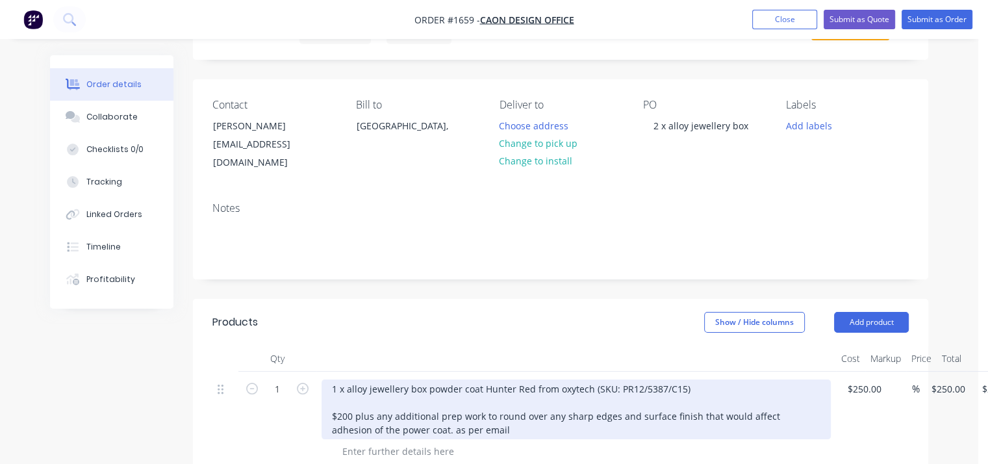
click at [334, 379] on div "1 x alloy jewellery box powder coat Hunter Red from oxytech (SKU: PR12/5387/C15…" at bounding box center [575, 409] width 509 height 60
click at [338, 379] on div "1 x alloy jewellery box powder coat Hunter Red from oxytech (SKU: PR12/5387/C15…" at bounding box center [575, 409] width 509 height 60
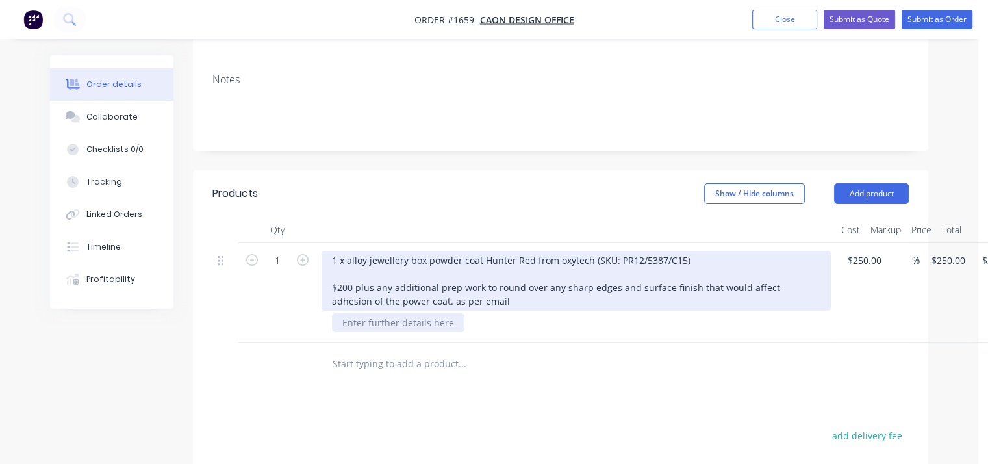
scroll to position [195, 0]
click at [530, 249] on div "1 x alloy jewellery box powder coat Hunter Red from oxytech (SKU: PR12/5387/C15…" at bounding box center [575, 279] width 509 height 60
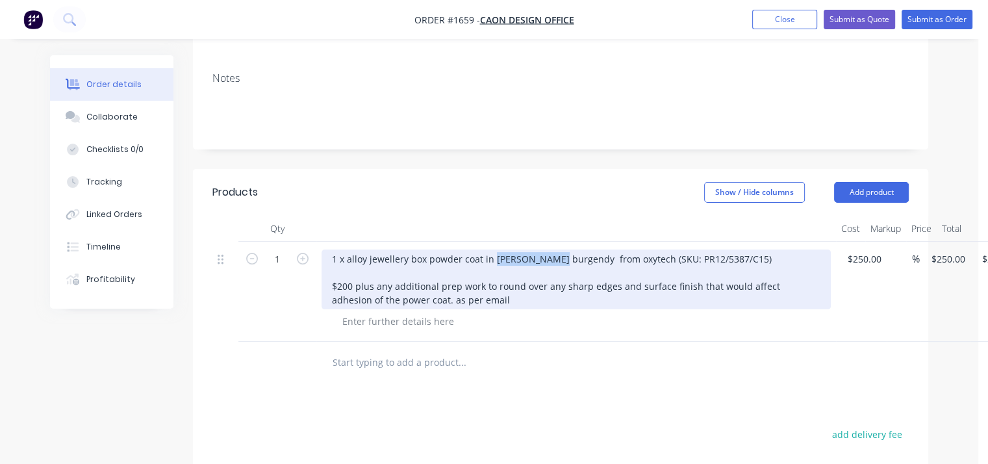
drag, startPoint x: 552, startPoint y: 246, endPoint x: 492, endPoint y: 245, distance: 59.8
click at [492, 249] on div "1 x alloy jewellery box powder coat in [PERSON_NAME] burgendy from oxytech (SKU…" at bounding box center [575, 279] width 509 height 60
drag, startPoint x: 729, startPoint y: 252, endPoint x: 629, endPoint y: 249, distance: 100.7
click at [629, 249] on div "1 x alloy jewellery box powder coat in [PERSON_NAME] BURGUNDY from oxytech (SKU…" at bounding box center [575, 279] width 509 height 60
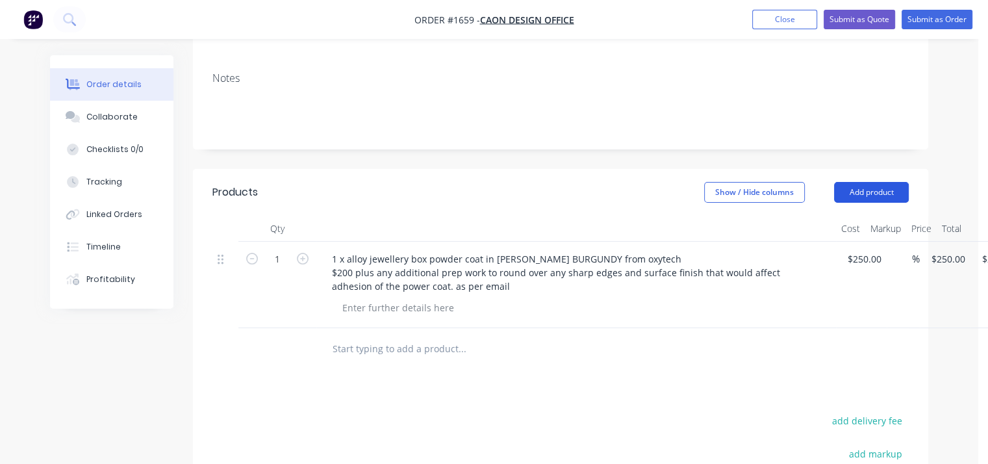
click at [872, 182] on button "Add product" at bounding box center [871, 192] width 75 height 21
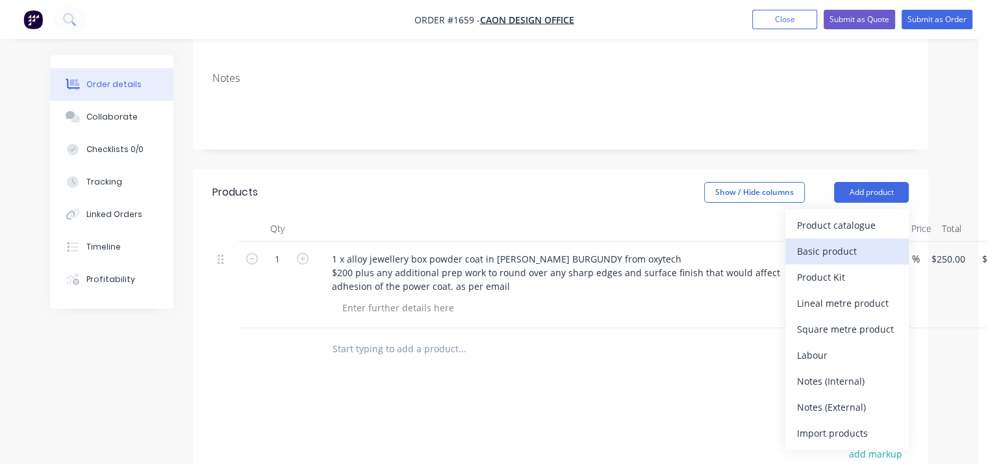
click at [872, 242] on div "Basic product" at bounding box center [847, 251] width 100 height 19
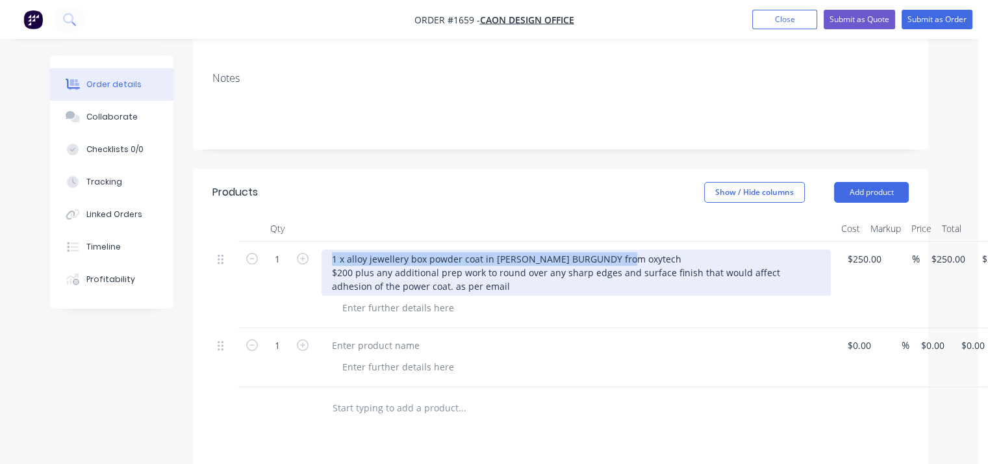
drag, startPoint x: 627, startPoint y: 244, endPoint x: 328, endPoint y: 248, distance: 299.4
click at [328, 249] on div "1 x alloy jewellery box powder coat in [PERSON_NAME] BURGUNDY from oxytech $200…" at bounding box center [575, 272] width 509 height 46
copy div "1 x alloy jewellery box powder coat in [PERSON_NAME] BURGUNDY from oxytech"
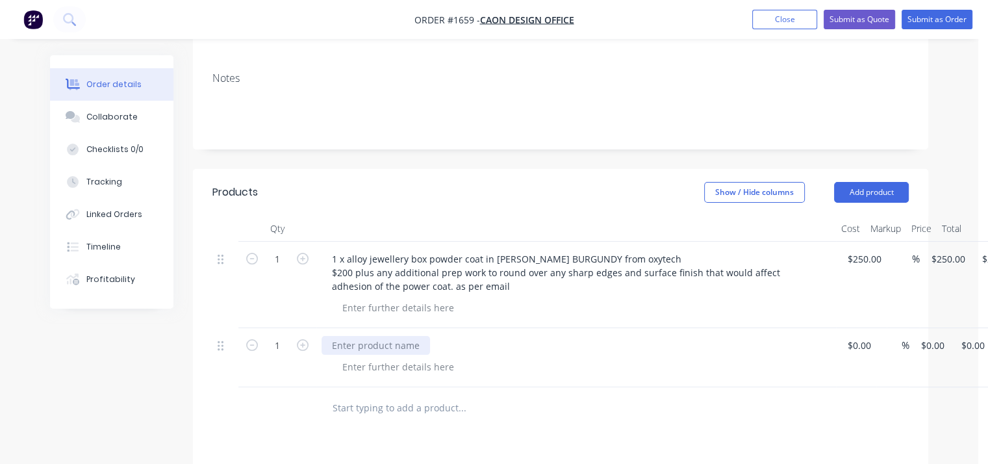
click at [356, 336] on div at bounding box center [375, 345] width 108 height 19
paste div
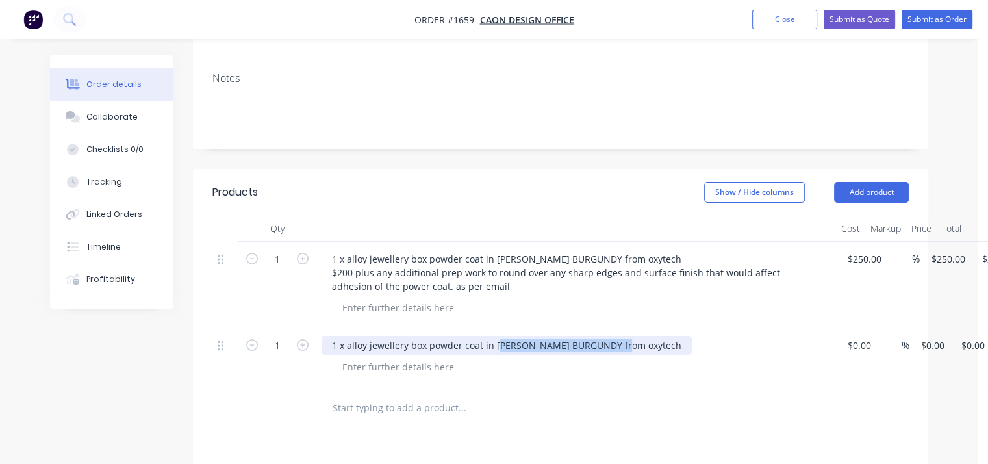
drag, startPoint x: 626, startPoint y: 336, endPoint x: 496, endPoint y: 338, distance: 130.6
click at [496, 338] on div "1 x alloy jewellery box powder coat in [PERSON_NAME] BURGUNDY from oxytech" at bounding box center [506, 345] width 370 height 19
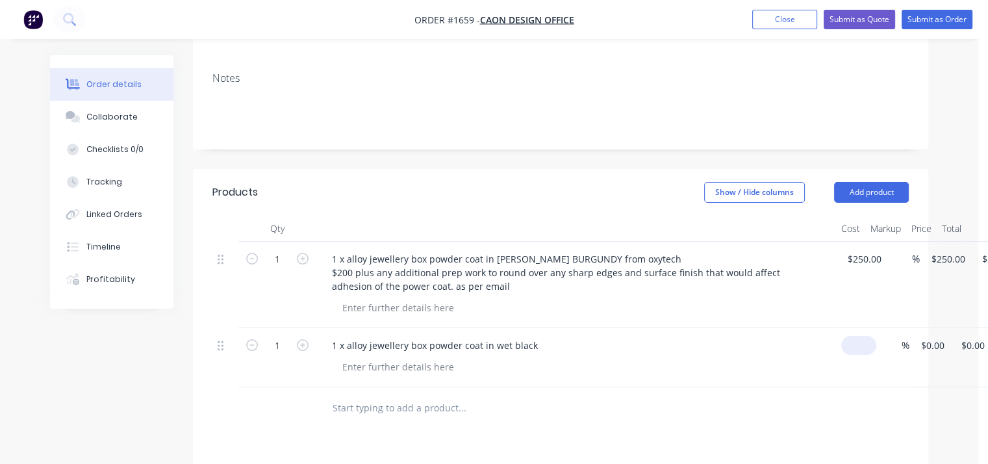
click at [860, 336] on input at bounding box center [861, 345] width 30 height 19
type input "$200.00"
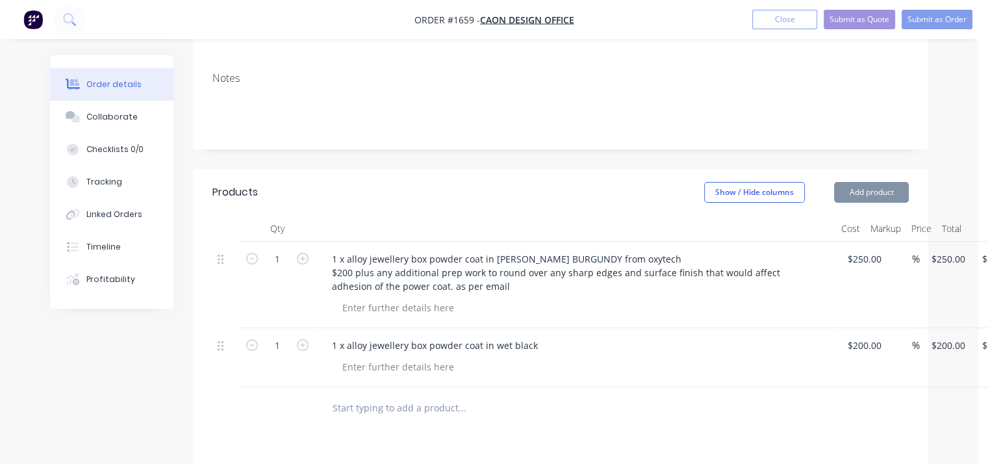
click at [648, 336] on div "1 x alloy jewellery box powder coat in wet black" at bounding box center [575, 345] width 509 height 19
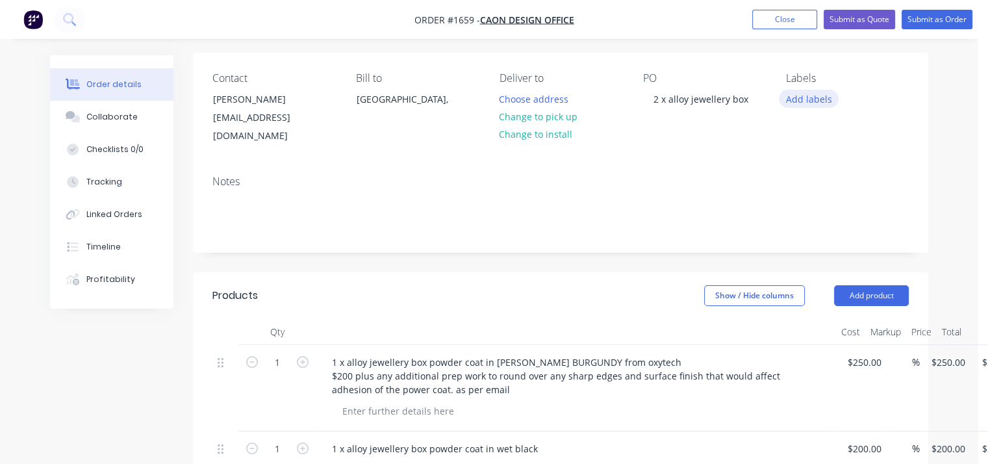
scroll to position [21, 0]
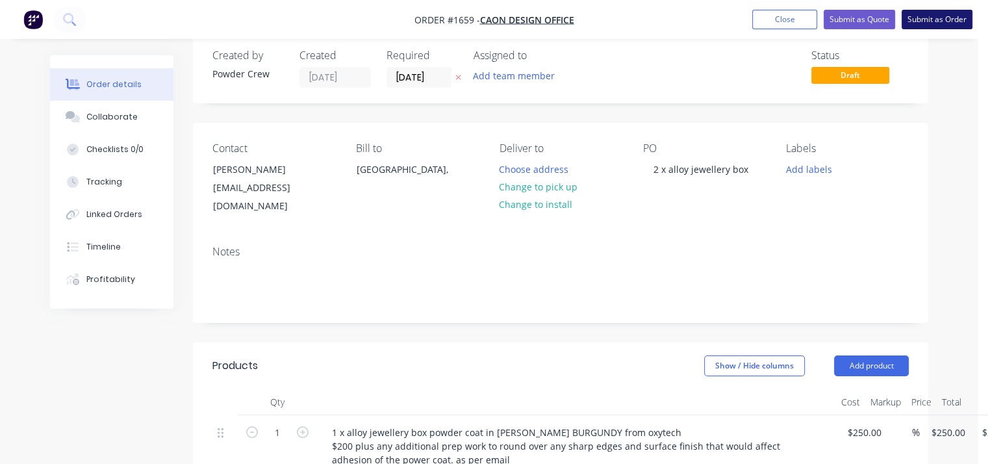
click at [928, 23] on button "Submit as Order" at bounding box center [936, 19] width 71 height 19
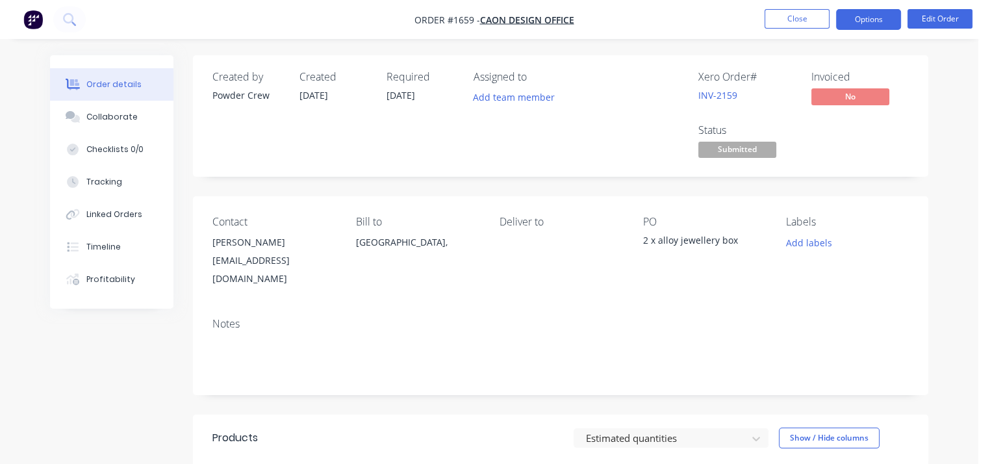
click at [874, 21] on button "Options" at bounding box center [868, 19] width 65 height 21
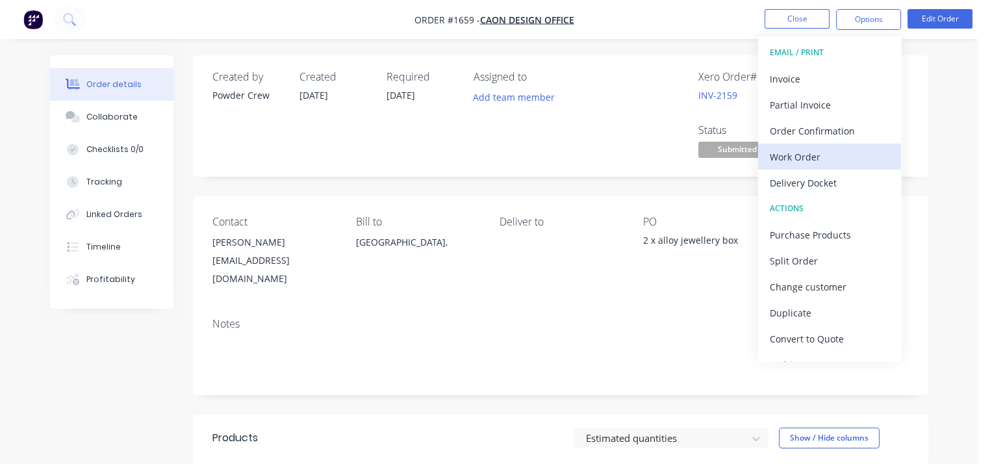
click at [838, 158] on div "Work Order" at bounding box center [830, 156] width 120 height 19
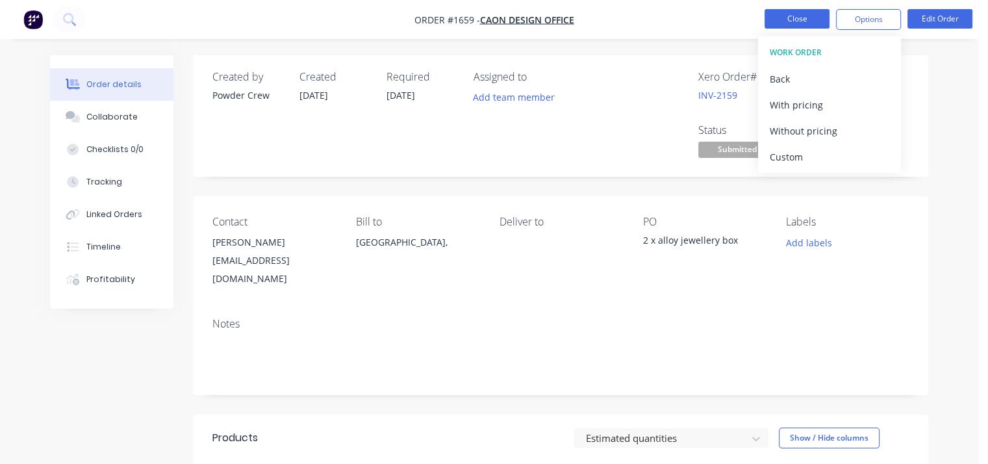
click at [803, 20] on button "Close" at bounding box center [796, 18] width 65 height 19
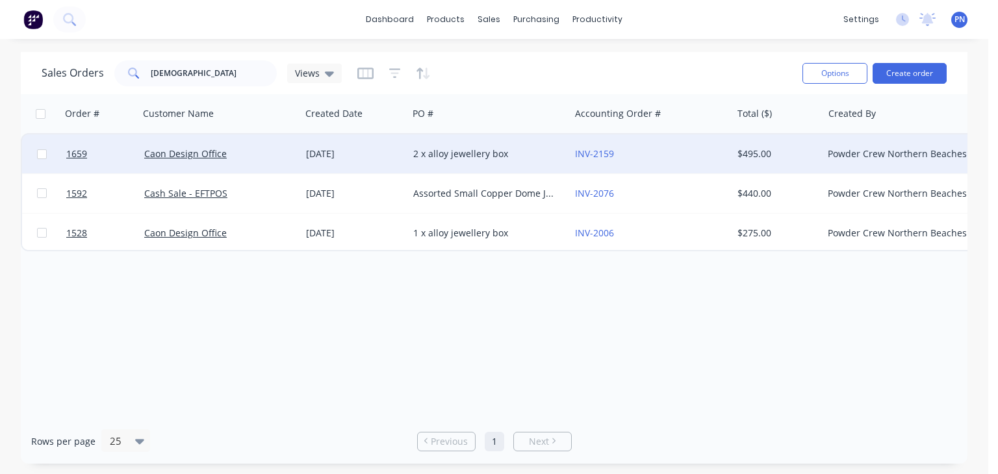
click at [538, 153] on div "2 x alloy jewellery box" at bounding box center [485, 153] width 144 height 13
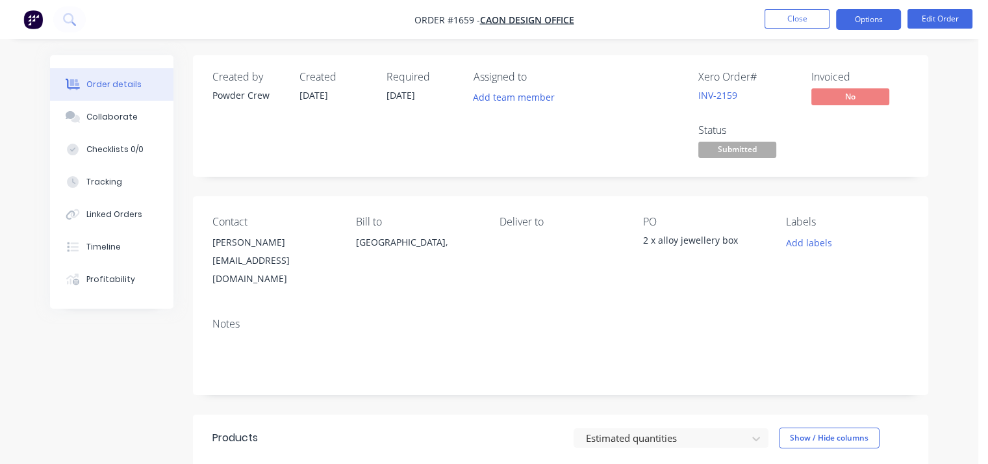
click at [873, 21] on button "Options" at bounding box center [868, 19] width 65 height 21
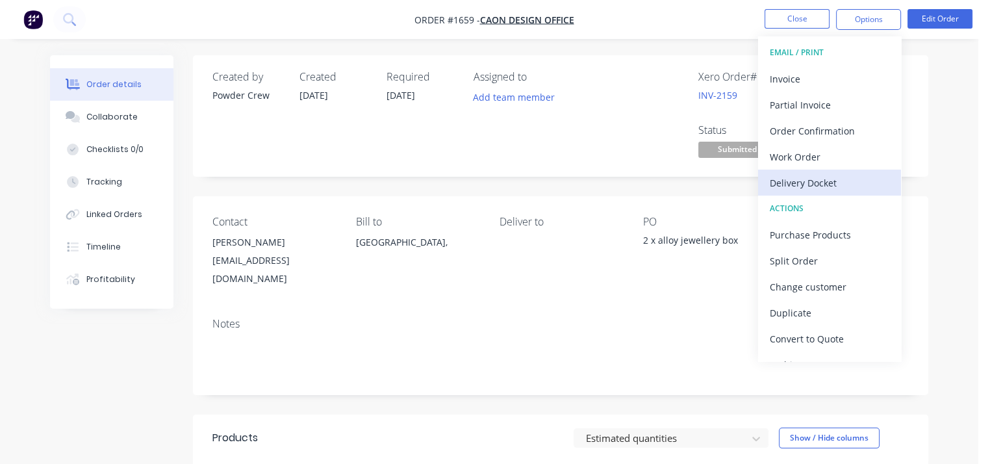
click at [854, 179] on div "Delivery Docket" at bounding box center [830, 182] width 120 height 19
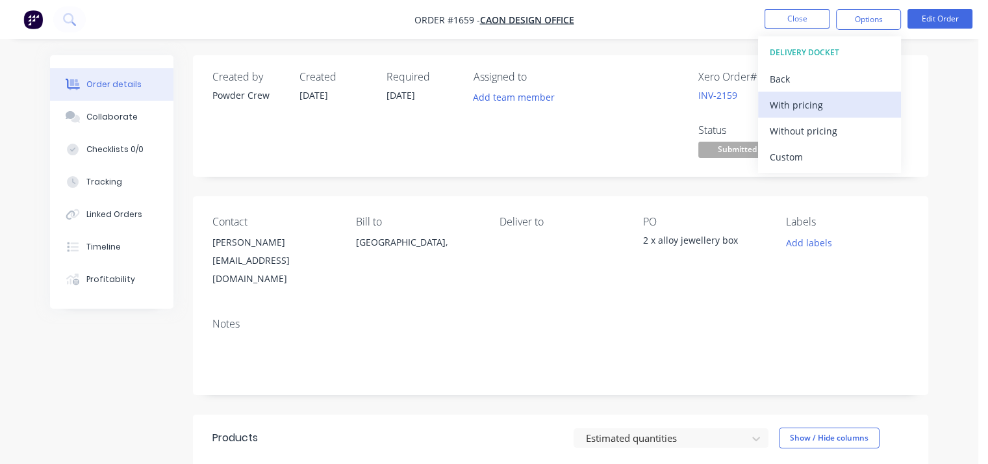
click at [811, 102] on div "With pricing" at bounding box center [830, 104] width 120 height 19
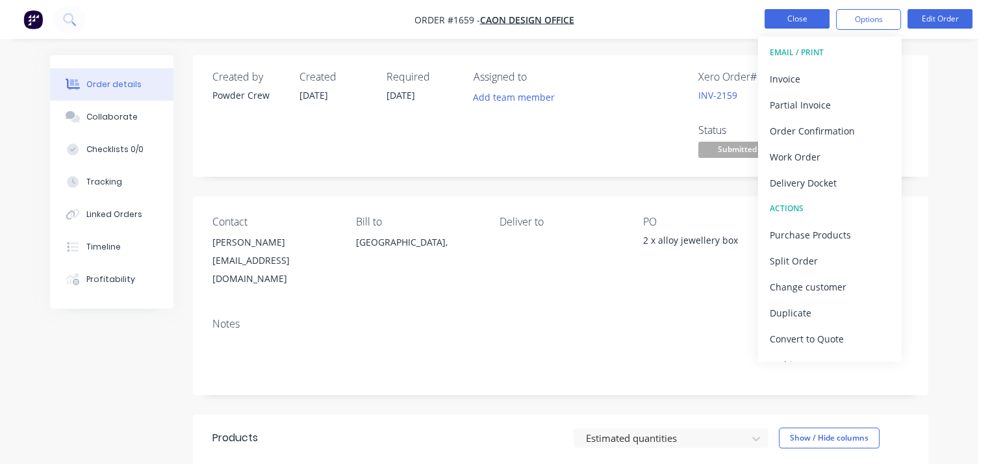
click at [792, 16] on button "Close" at bounding box center [796, 18] width 65 height 19
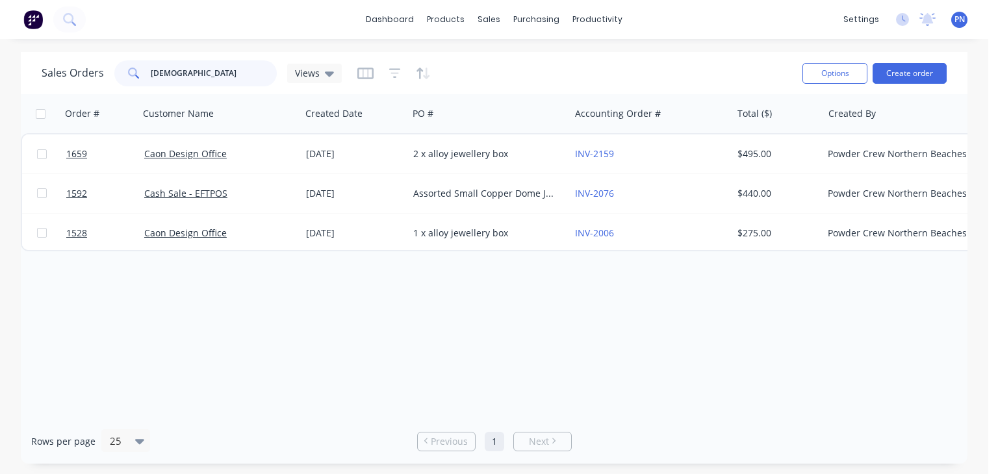
drag, startPoint x: 195, startPoint y: 70, endPoint x: 3, endPoint y: 66, distance: 192.3
click at [3, 66] on div "Sales Orders jew Views Options Create order Order # Customer Name Created Date …" at bounding box center [494, 258] width 988 height 412
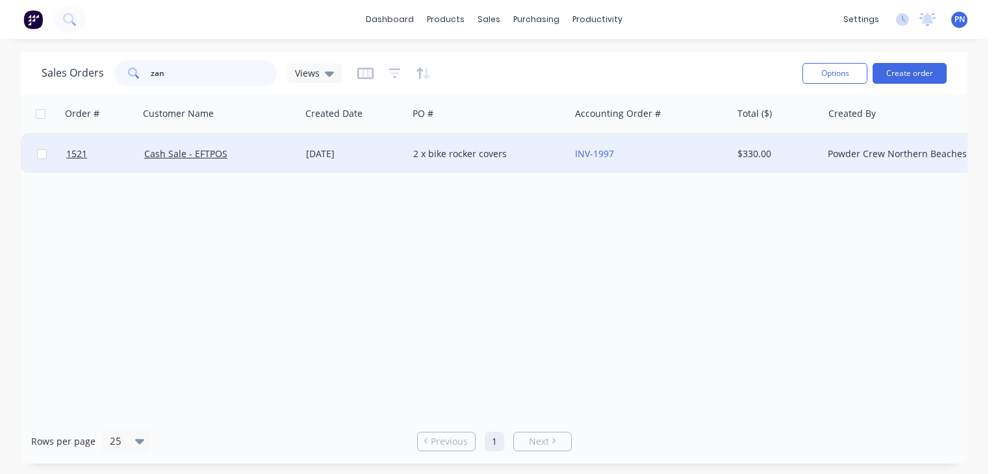
type input "zan"
click at [540, 158] on div "2 x bike rocker covers" at bounding box center [485, 153] width 144 height 13
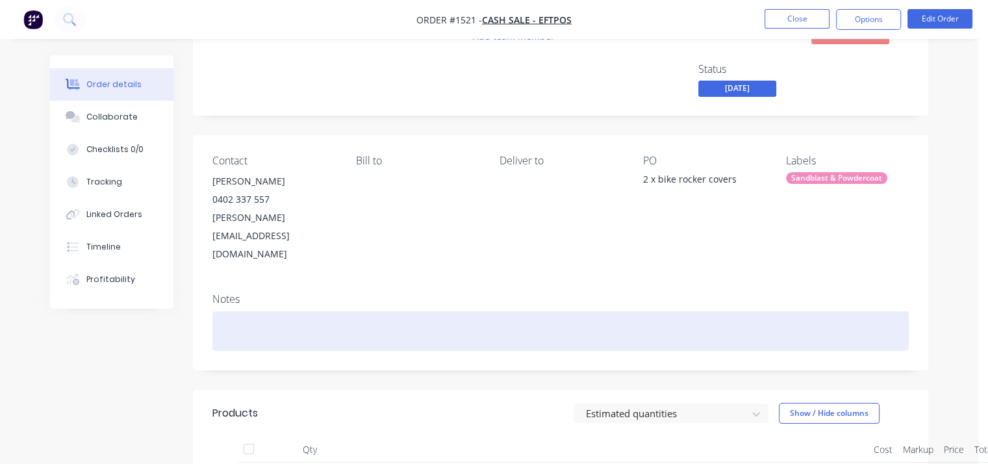
scroll to position [130, 0]
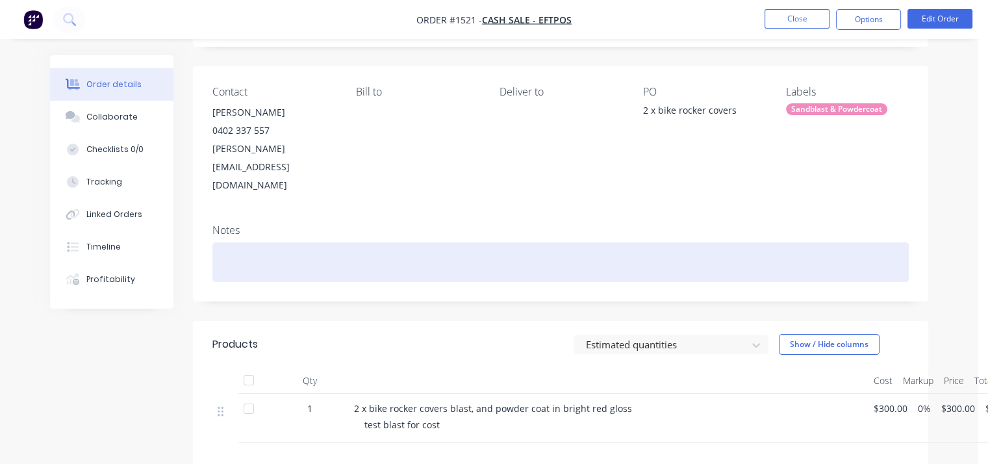
click at [259, 242] on div at bounding box center [560, 262] width 696 height 40
click at [314, 242] on div "PAID 100 cash and 200 on eft" at bounding box center [560, 262] width 696 height 40
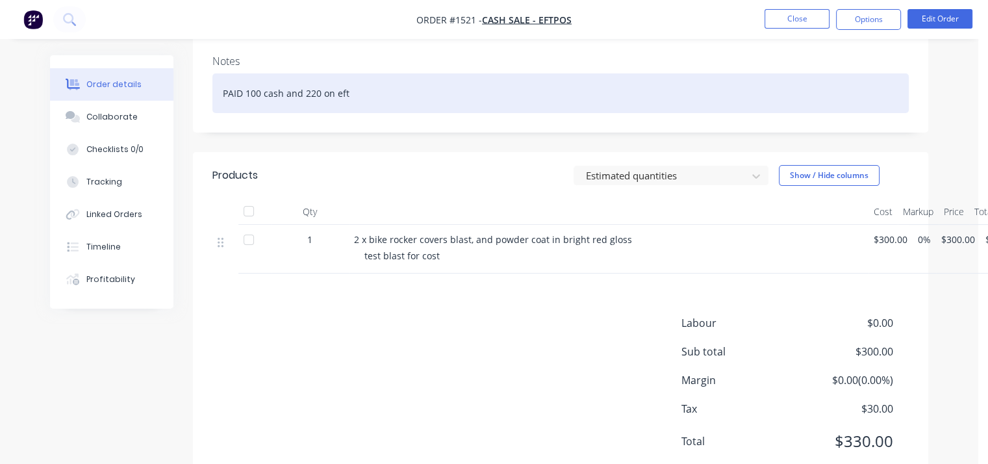
scroll to position [303, 0]
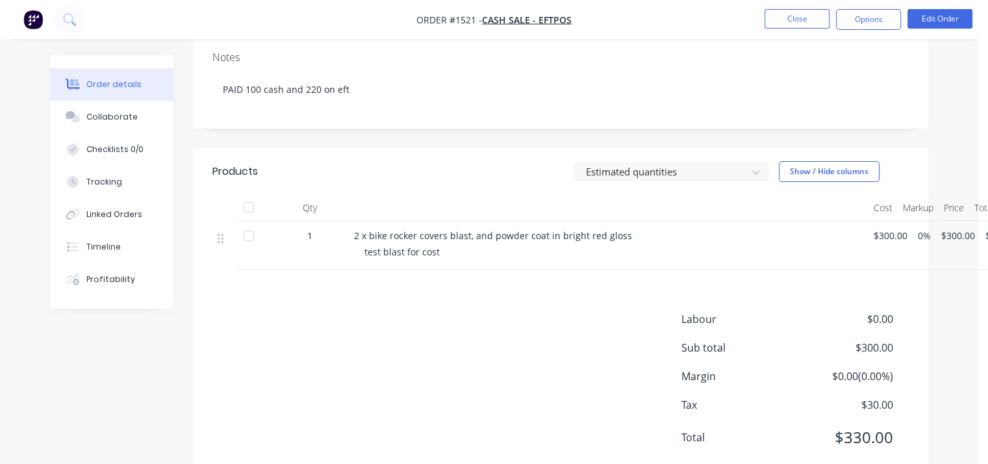
click at [894, 229] on span "$300.00" at bounding box center [891, 236] width 34 height 14
click at [887, 229] on span "$300.00" at bounding box center [891, 236] width 34 height 14
click at [927, 21] on button "Edit Order" at bounding box center [939, 18] width 65 height 19
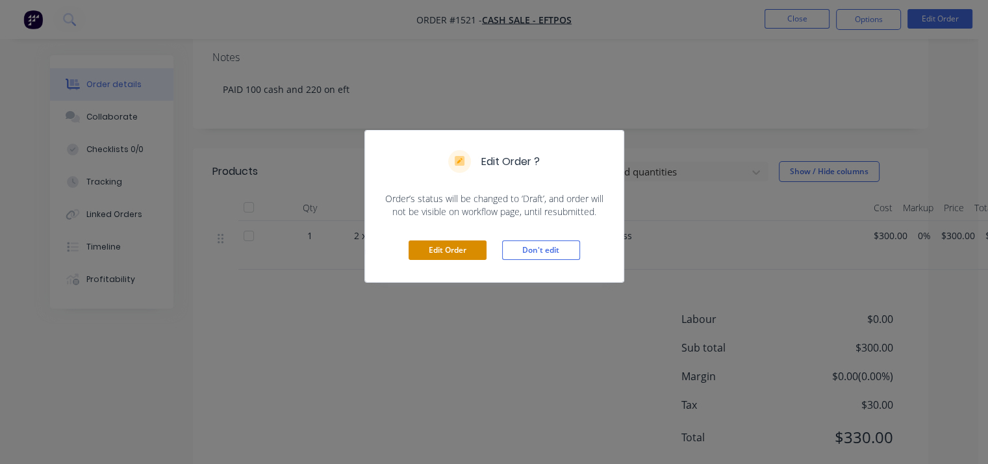
click at [456, 255] on button "Edit Order" at bounding box center [448, 249] width 78 height 19
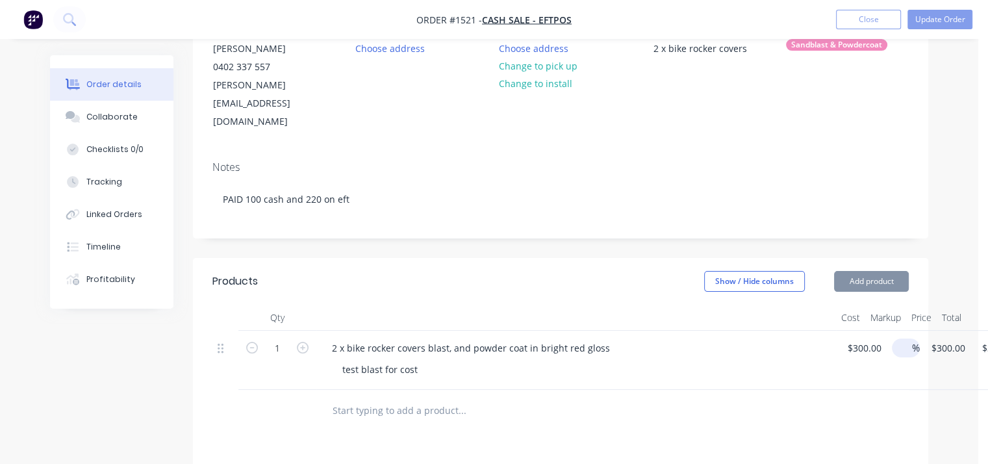
scroll to position [195, 0]
click at [860, 338] on input "300" at bounding box center [857, 347] width 22 height 19
type input "$200.00"
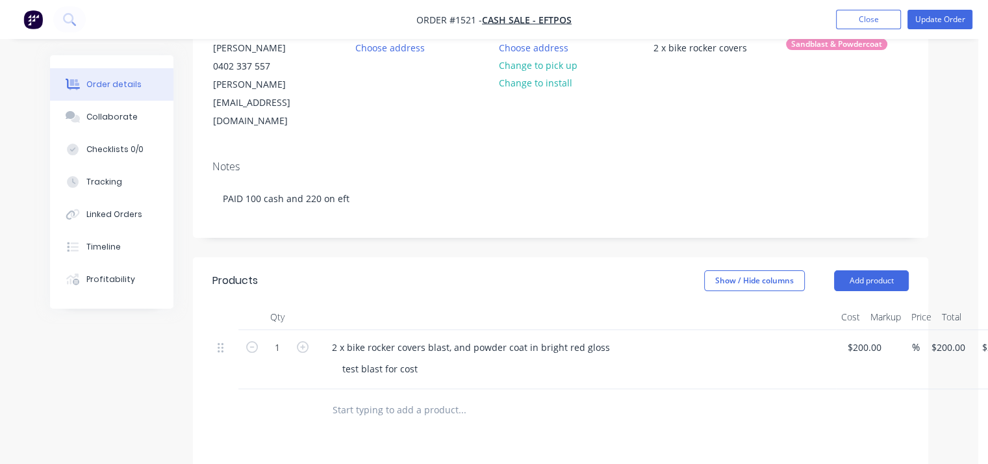
click at [796, 346] on div "2 x bike rocker covers blast, and powder coat in bright red gloss test blast fo…" at bounding box center [576, 359] width 520 height 59
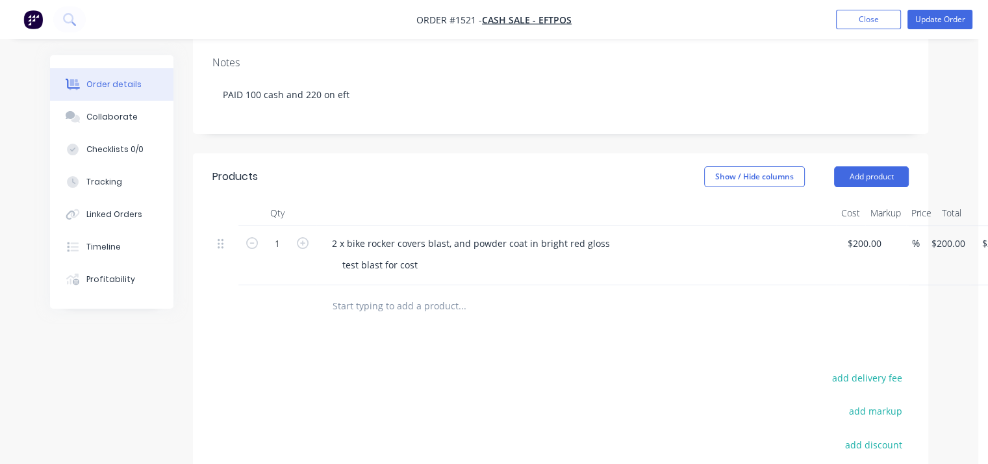
scroll to position [65, 0]
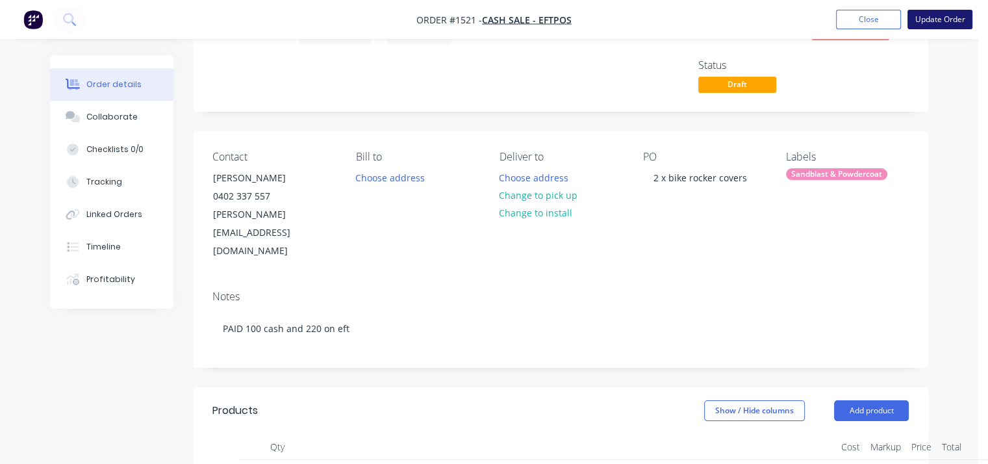
click at [933, 19] on button "Update Order" at bounding box center [939, 19] width 65 height 19
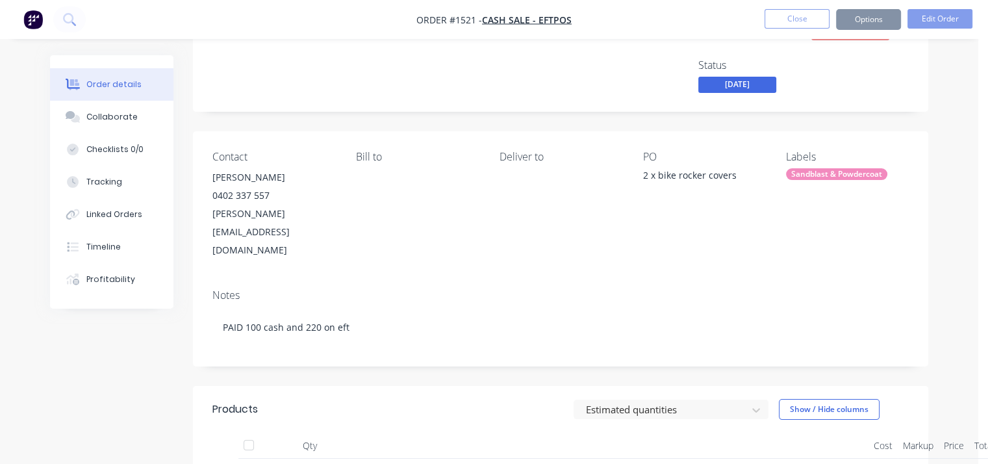
scroll to position [0, 0]
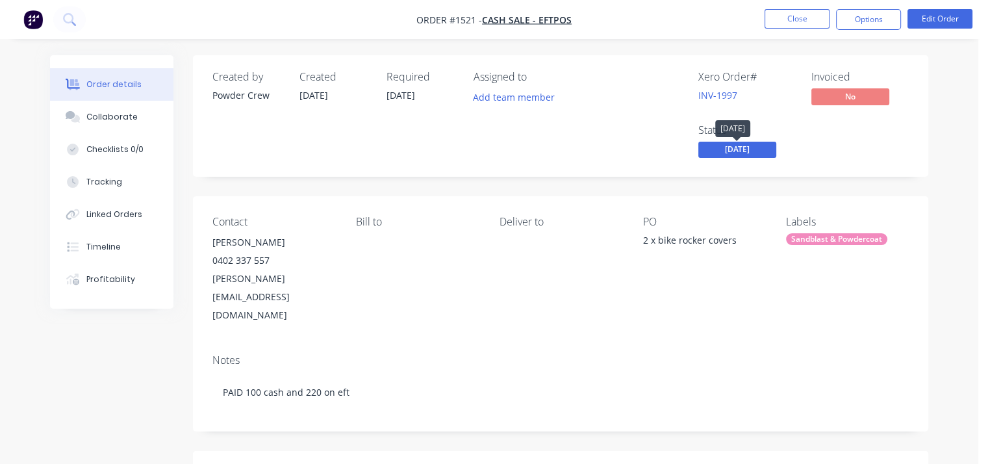
click at [759, 151] on span "[DATE]" at bounding box center [737, 150] width 78 height 16
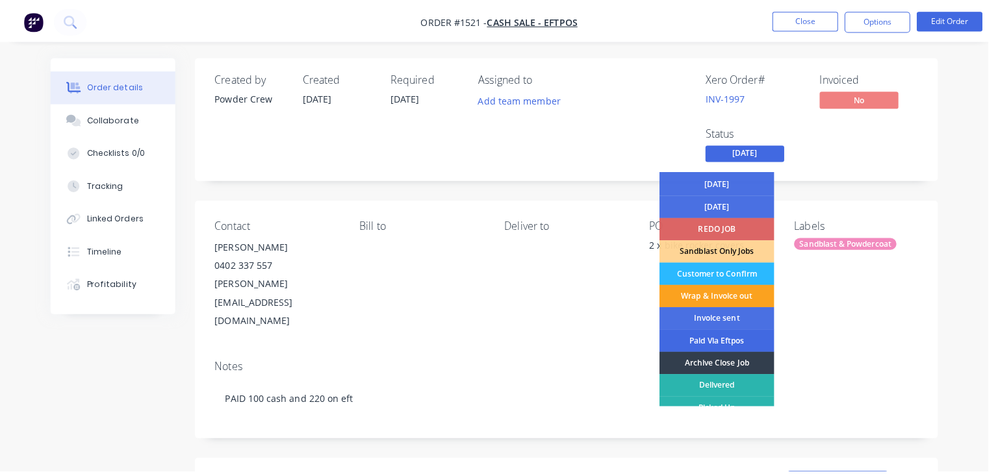
scroll to position [72, 0]
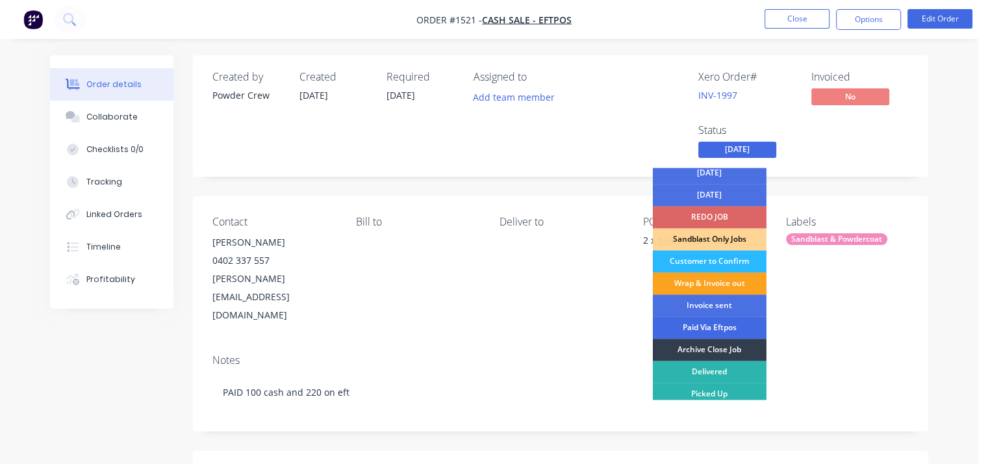
click at [722, 329] on div "Paid Via Eftpos" at bounding box center [710, 327] width 114 height 22
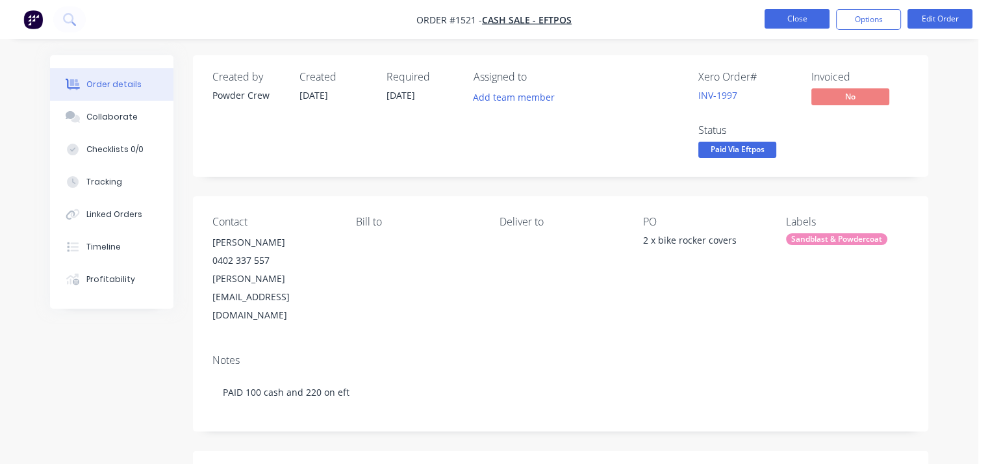
click at [805, 16] on button "Close" at bounding box center [796, 18] width 65 height 19
